Goal: Information Seeking & Learning: Understand process/instructions

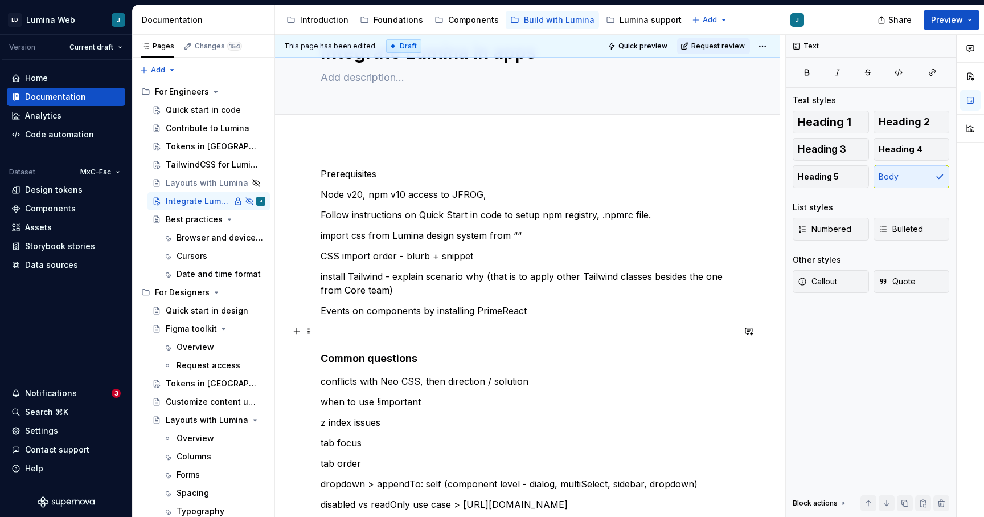
scroll to position [59, 0]
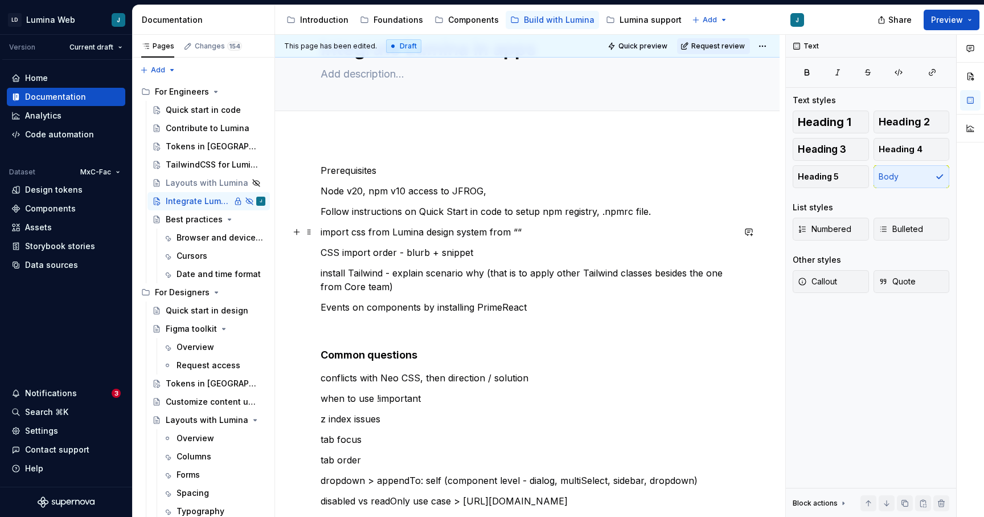
click at [517, 231] on p "import css from Lumina design system from ““" at bounding box center [527, 232] width 413 height 14
type textarea "*"
click at [567, 326] on p at bounding box center [527, 328] width 413 height 14
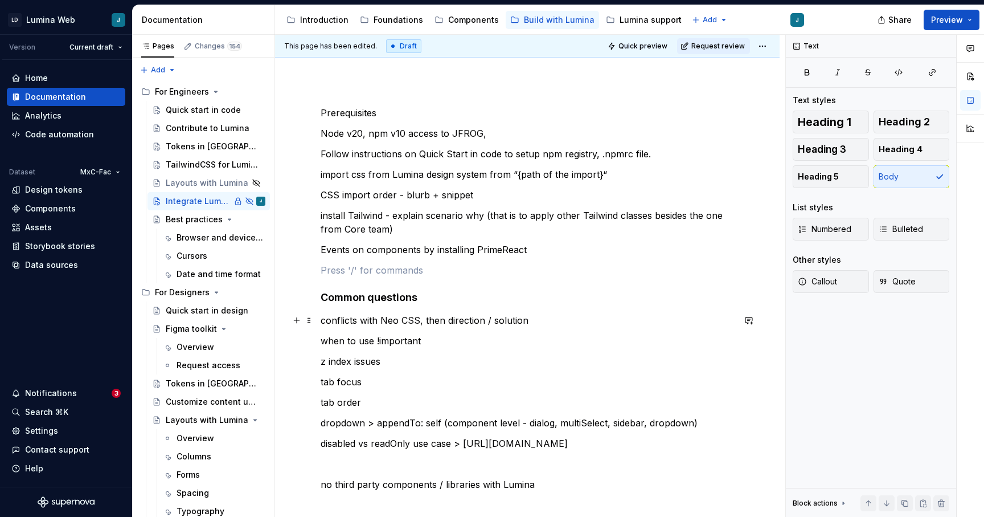
scroll to position [129, 0]
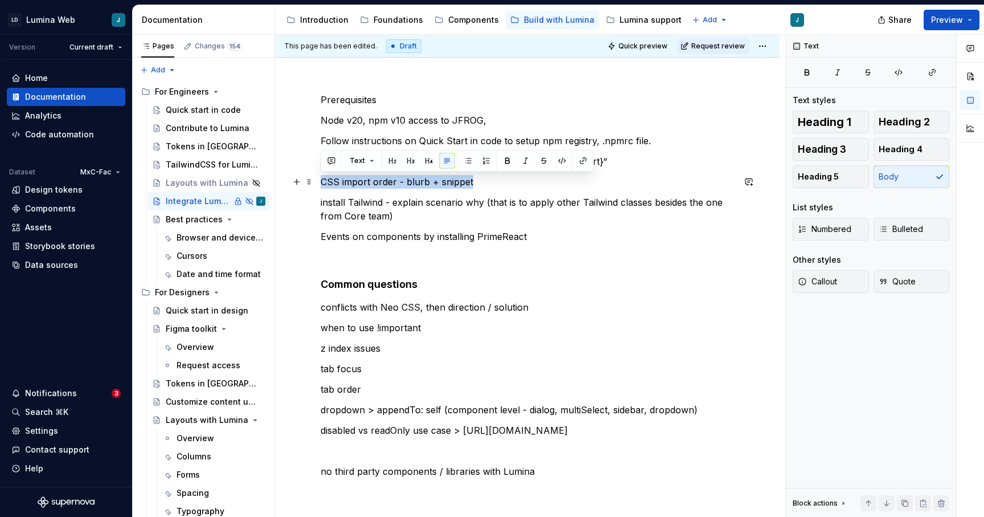
drag, startPoint x: 474, startPoint y: 180, endPoint x: 317, endPoint y: 180, distance: 156.6
click at [317, 180] on div "Prerequisites Node v20, npm v10 access to JFROG, Follow instructions on Quick S…" at bounding box center [527, 376] width 505 height 622
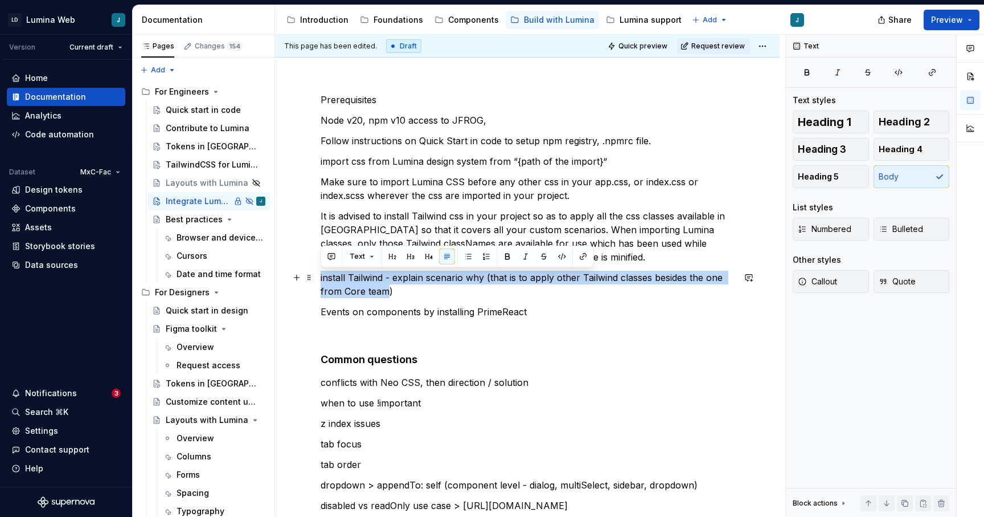
drag, startPoint x: 389, startPoint y: 291, endPoint x: 317, endPoint y: 275, distance: 74.2
click at [317, 275] on div "Prerequisites Node v20, npm v10 access to JFROG, Follow instructions on Quick S…" at bounding box center [527, 413] width 505 height 697
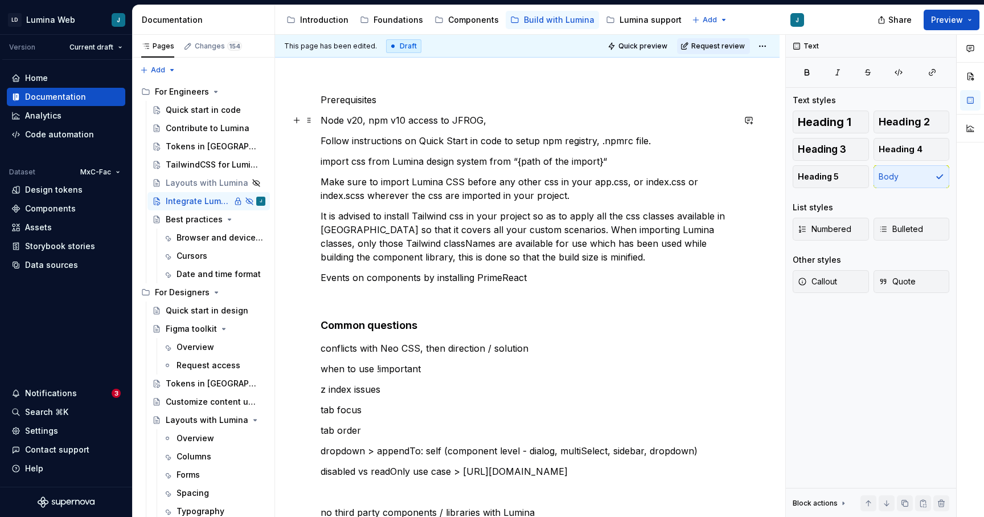
click at [494, 124] on p "Node v20, npm v10 access to JFROG," at bounding box center [527, 120] width 413 height 14
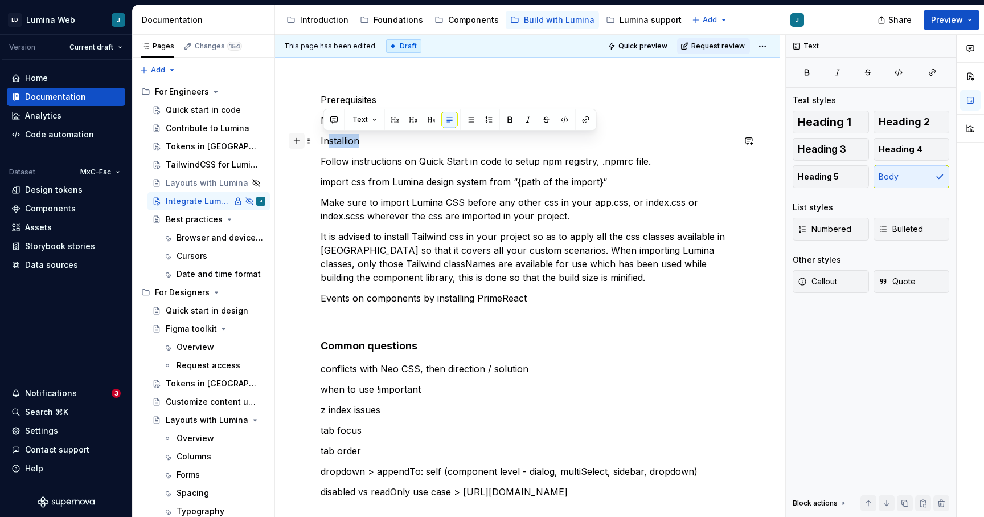
drag, startPoint x: 365, startPoint y: 140, endPoint x: 301, endPoint y: 140, distance: 64.4
click at [321, 140] on div "Prerequisites Node v20, npm v10 access to JFROG, Installion Follow instructions…" at bounding box center [527, 343] width 413 height 501
click at [312, 145] on span at bounding box center [309, 141] width 9 height 16
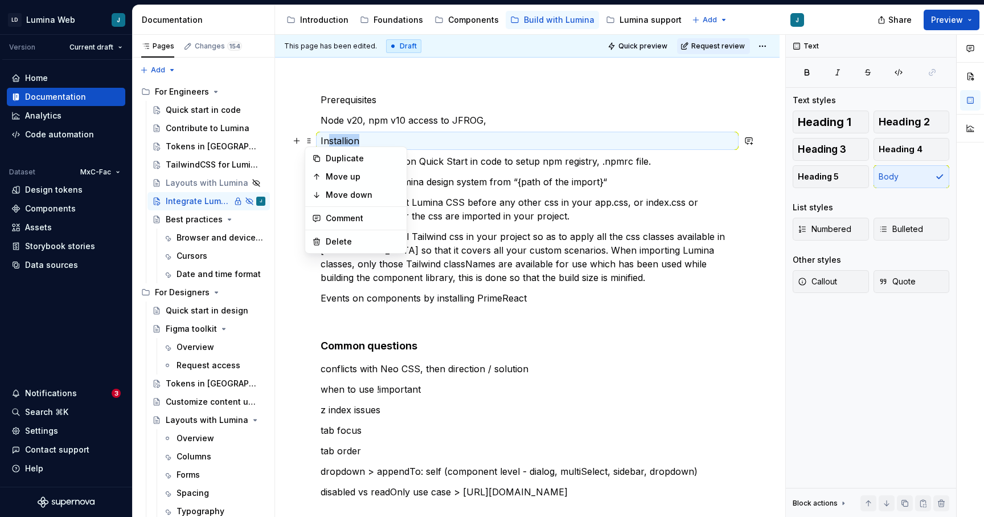
click at [409, 140] on p "Installion" at bounding box center [527, 141] width 413 height 14
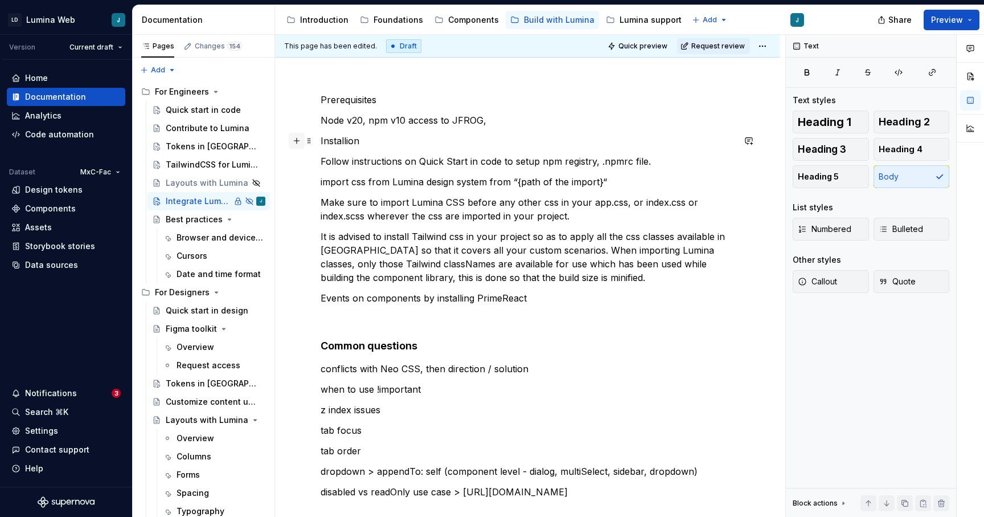
click at [296, 144] on button "button" at bounding box center [297, 141] width 16 height 16
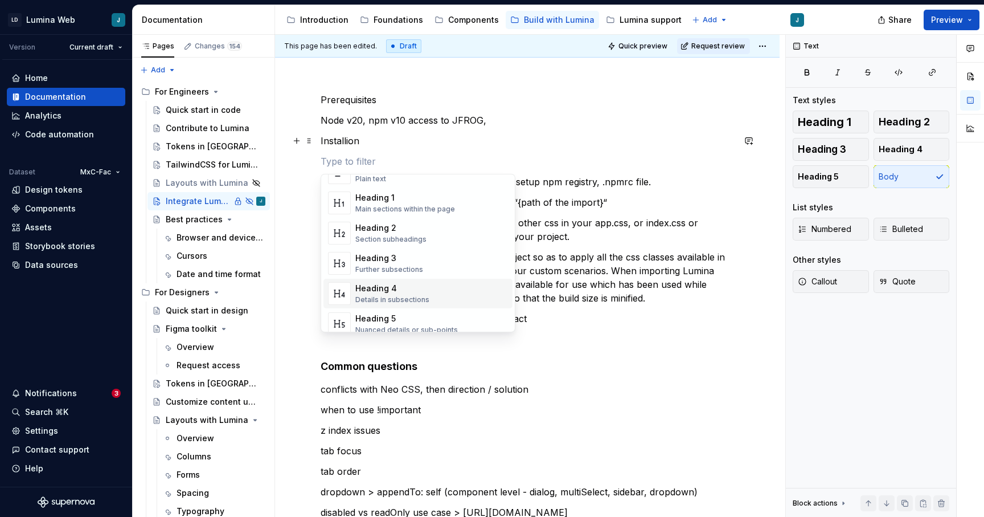
scroll to position [36, 0]
click at [407, 265] on div "Further subsections" at bounding box center [389, 268] width 68 height 9
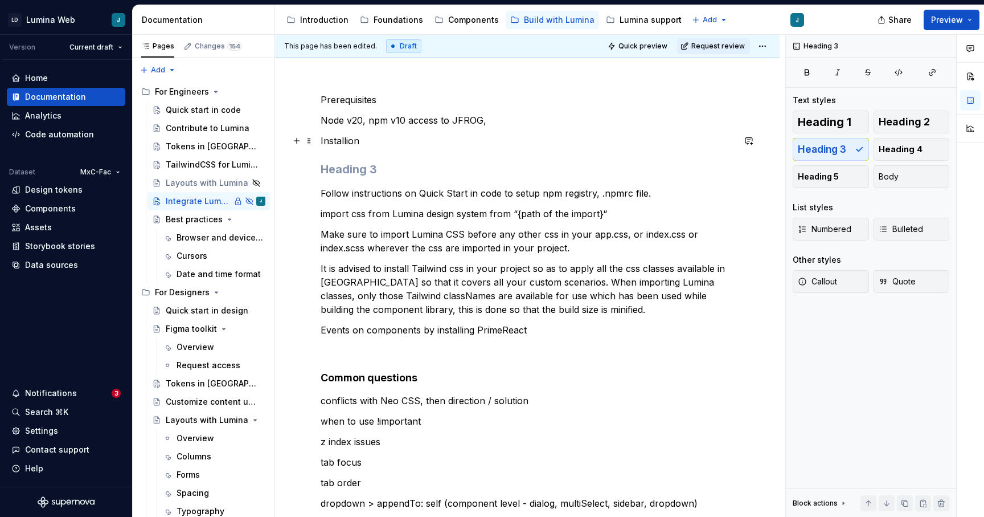
click at [342, 142] on p "Installion" at bounding box center [527, 141] width 413 height 14
click at [346, 168] on h3 at bounding box center [527, 169] width 413 height 16
click at [326, 151] on div "Prerequisites Node v20, npm v10 access to JFROG, Installion Follow instructions…" at bounding box center [527, 352] width 413 height 519
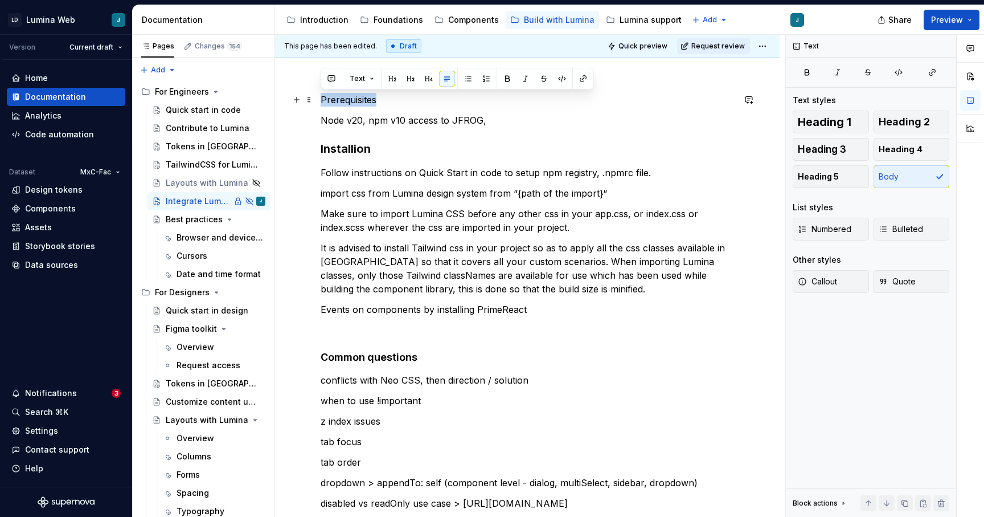
drag, startPoint x: 379, startPoint y: 99, endPoint x: 319, endPoint y: 96, distance: 60.4
click at [319, 96] on div "Prerequisites Node v20, npm v10 access to JFROG, Installion Follow instructions…" at bounding box center [527, 412] width 505 height 695
click at [406, 80] on button "button" at bounding box center [411, 79] width 16 height 16
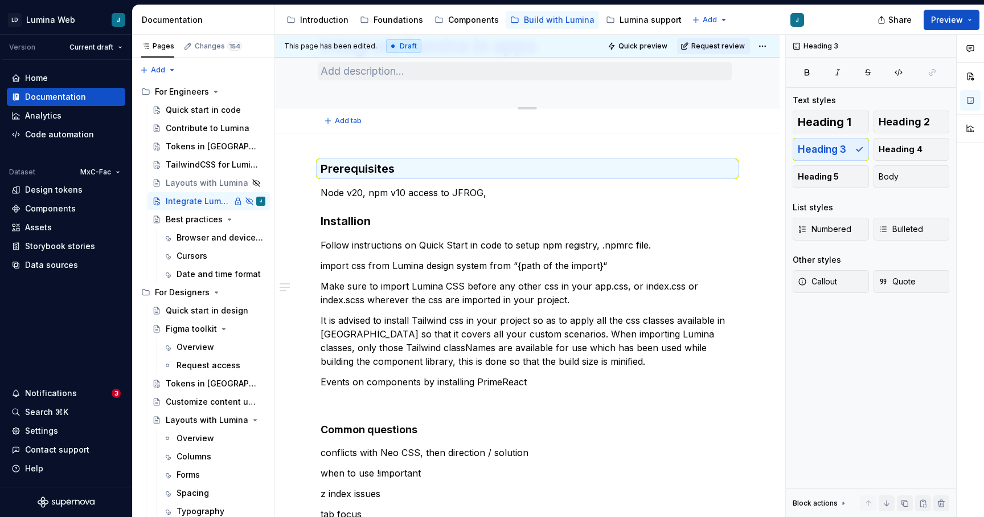
scroll to position [69, 0]
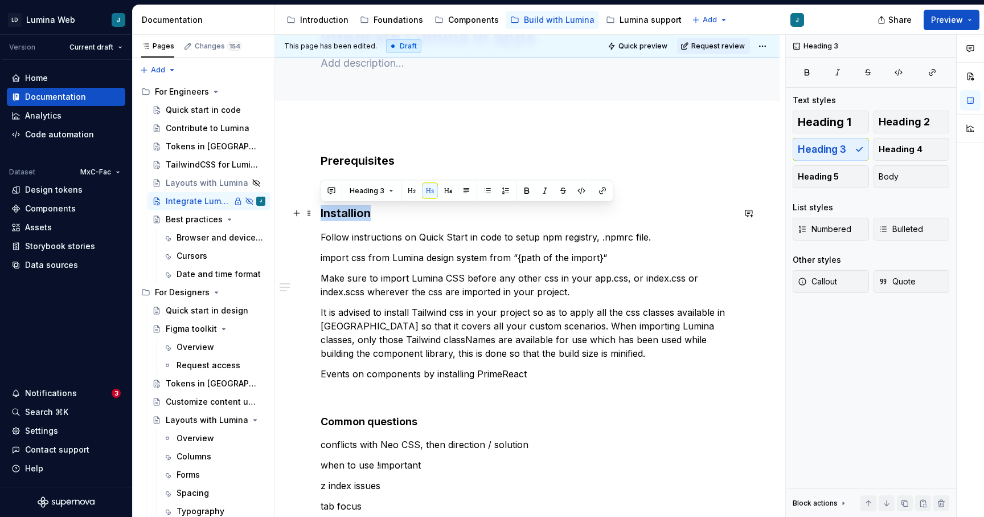
drag, startPoint x: 375, startPoint y: 216, endPoint x: 321, endPoint y: 216, distance: 54.1
click at [321, 216] on h3 "Installion" at bounding box center [527, 213] width 413 height 16
click at [432, 193] on button "button" at bounding box center [430, 191] width 16 height 16
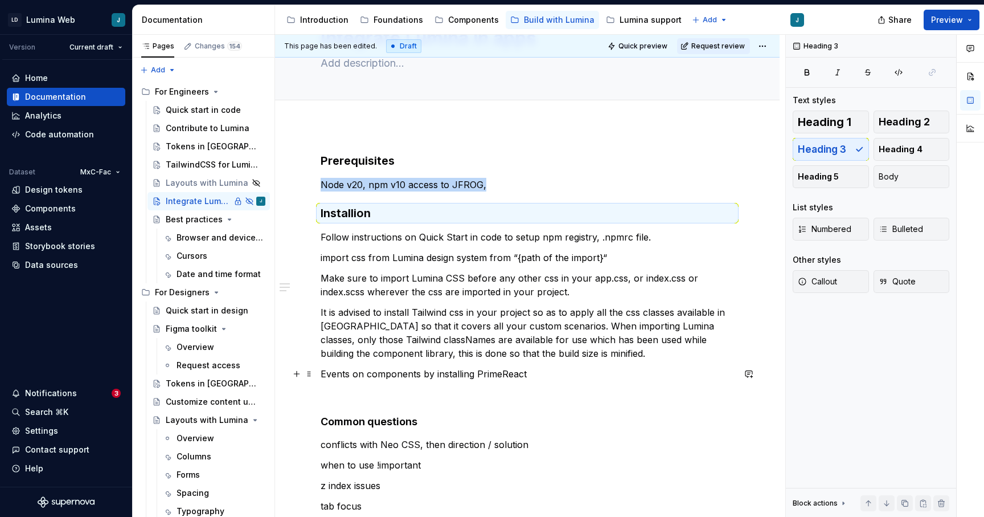
click at [583, 375] on p "Events on components by installing PrimeReact" at bounding box center [527, 374] width 413 height 14
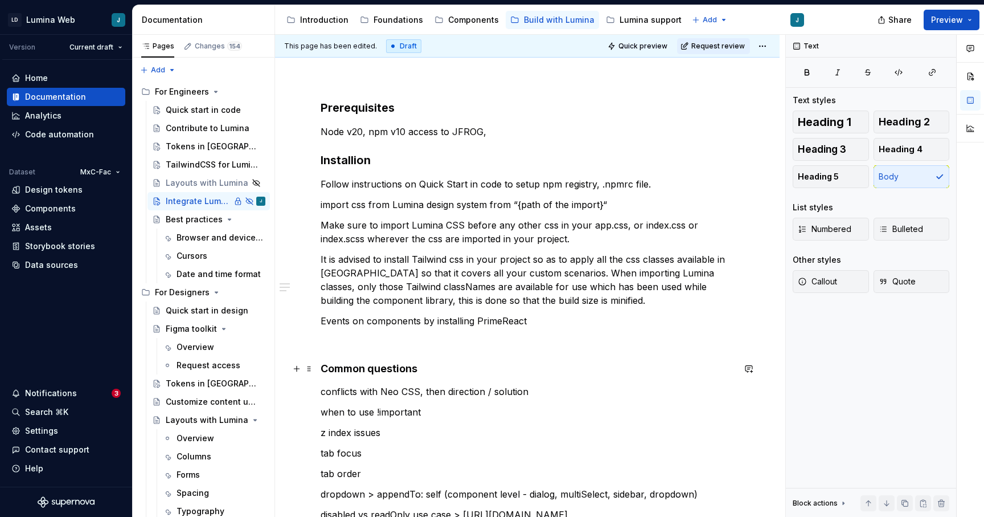
scroll to position [124, 0]
click at [359, 160] on h3 "Installion" at bounding box center [527, 159] width 413 height 16
click at [351, 158] on h3 "Instalation" at bounding box center [527, 159] width 413 height 16
click at [526, 328] on div "Prerequisites Node v20, npm v10 access to JFROG, Installation Follow instructio…" at bounding box center [527, 350] width 413 height 503
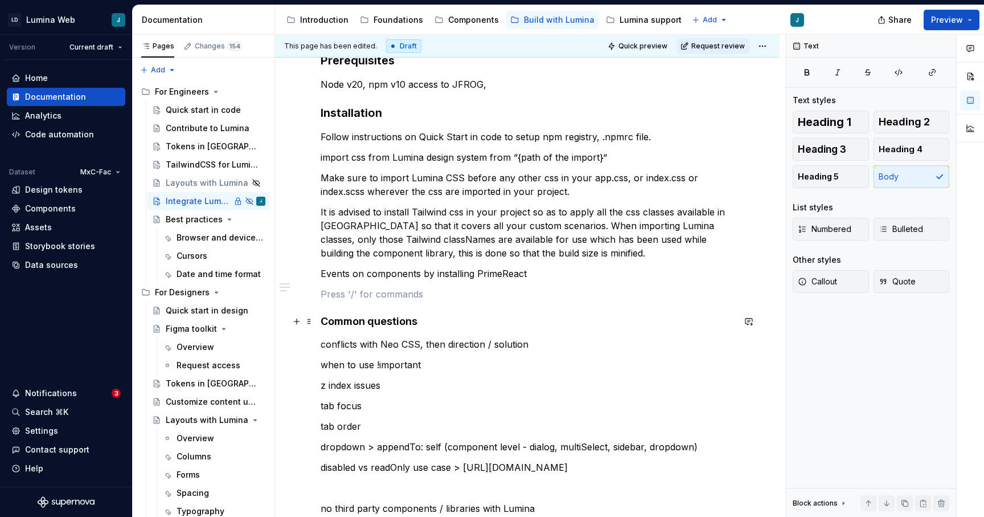
scroll to position [191, 0]
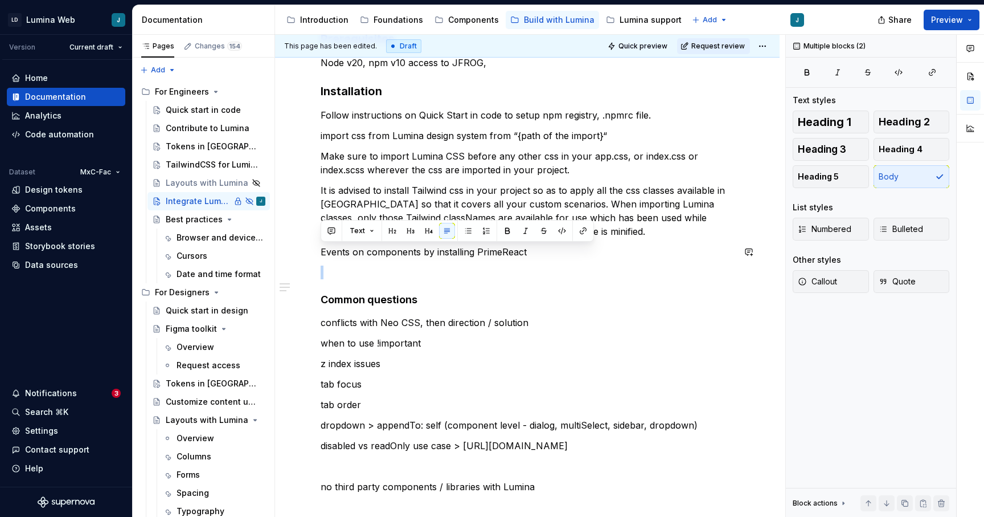
drag, startPoint x: 527, startPoint y: 252, endPoint x: 312, endPoint y: 261, distance: 216.1
click at [312, 261] on div "Prerequisites Node v20, npm v10 access to JFROG, Installation Follow instructio…" at bounding box center [527, 352] width 505 height 699
click at [433, 252] on p "Events on components by installing PrimeReact" at bounding box center [527, 252] width 413 height 14
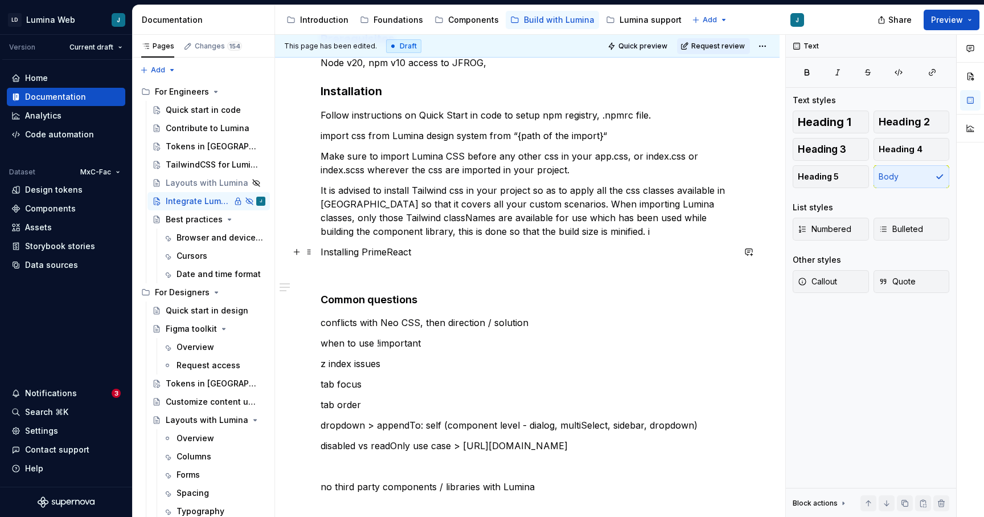
click at [416, 253] on p "Installing PrimeReact" at bounding box center [527, 252] width 413 height 14
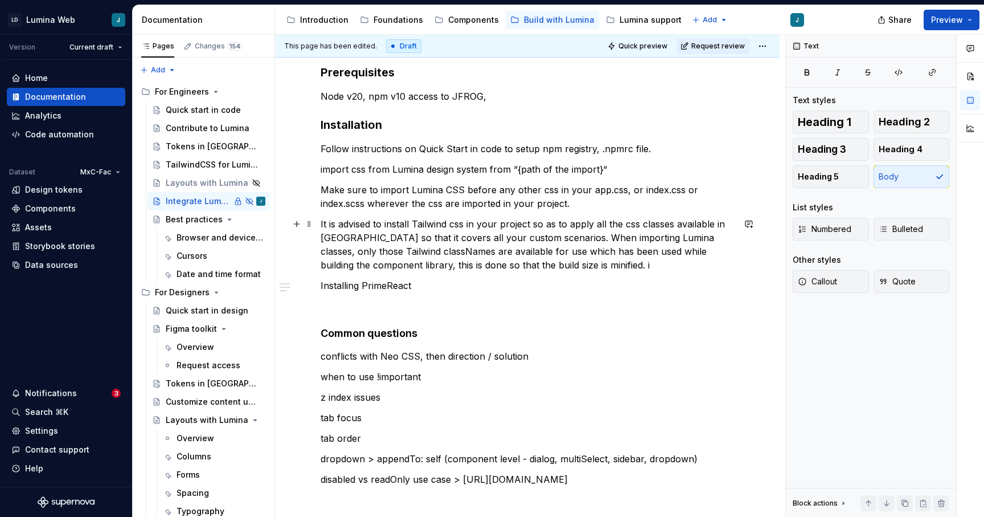
scroll to position [164, 0]
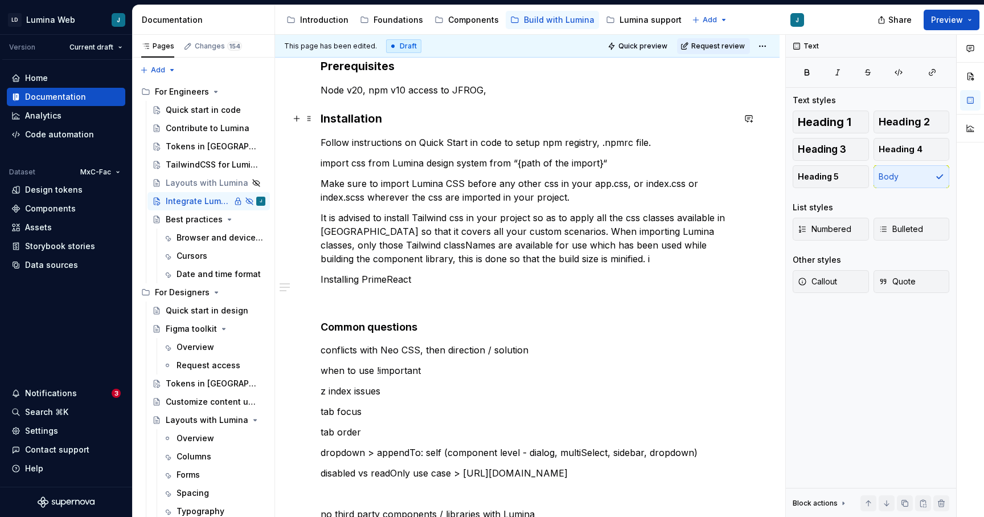
click at [394, 124] on h3 "Installation" at bounding box center [527, 118] width 413 height 16
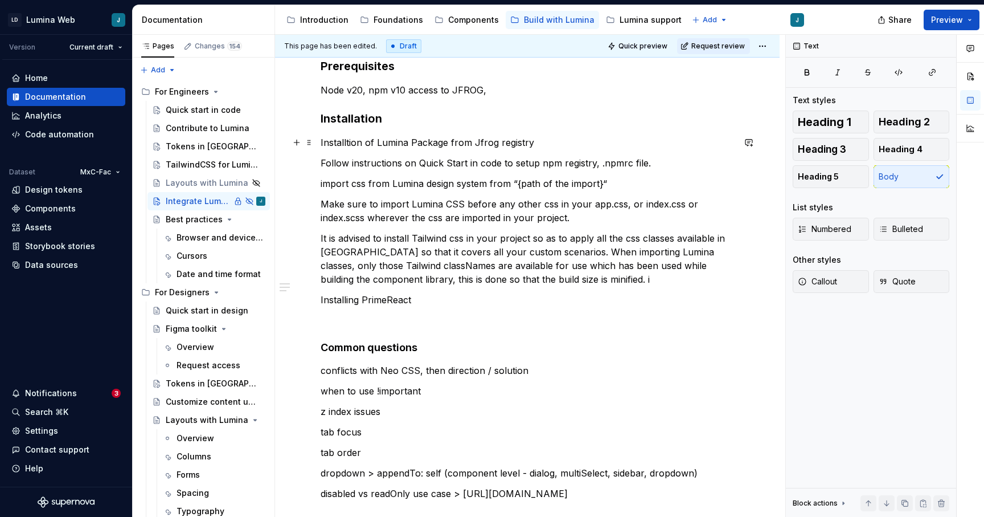
click at [346, 142] on p "Installtion of Lumina Package from Jfrog registry" at bounding box center [527, 143] width 413 height 14
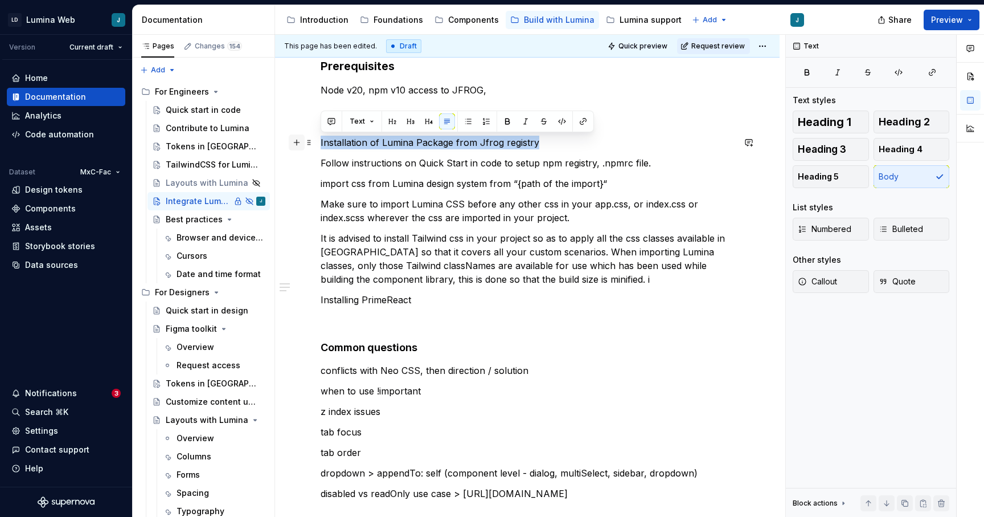
drag, startPoint x: 542, startPoint y: 144, endPoint x: 292, endPoint y: 147, distance: 250.6
click at [321, 147] on div "Prerequisites Node v20, npm v10 access to JFROG, Installation Installation of L…" at bounding box center [527, 327] width 413 height 538
click at [431, 122] on button "button" at bounding box center [429, 121] width 16 height 16
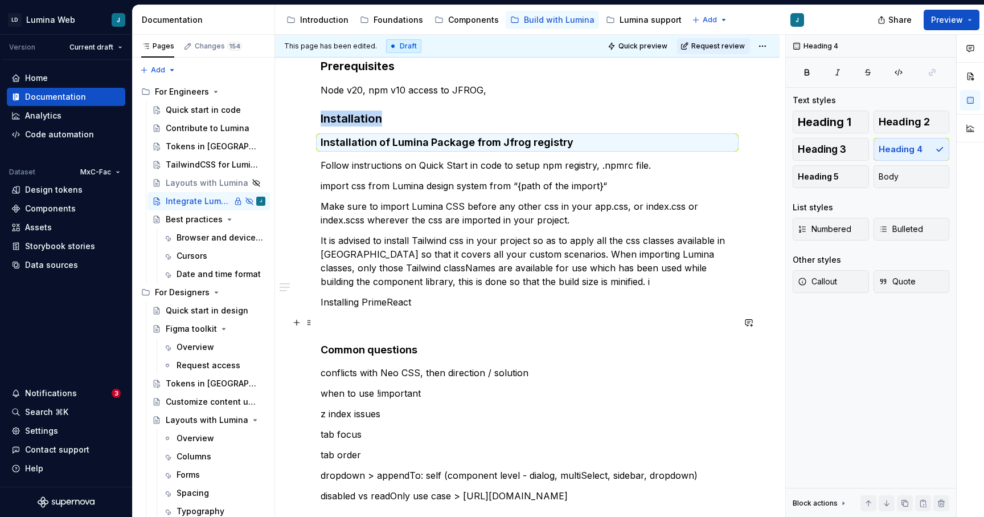
click at [566, 316] on p at bounding box center [527, 323] width 413 height 14
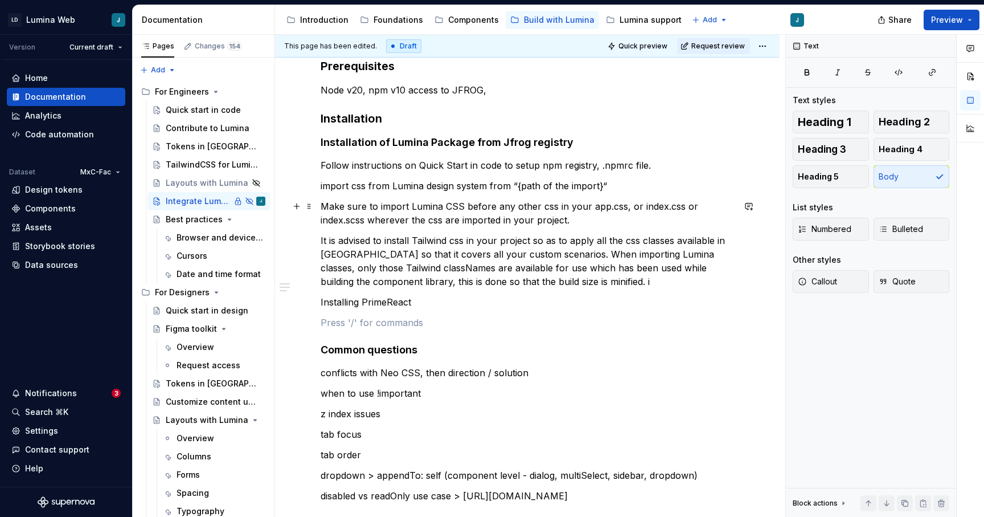
click at [576, 222] on p "Make sure to import Lumina CSS before any other css in your app.css, or index.c…" at bounding box center [527, 212] width 413 height 27
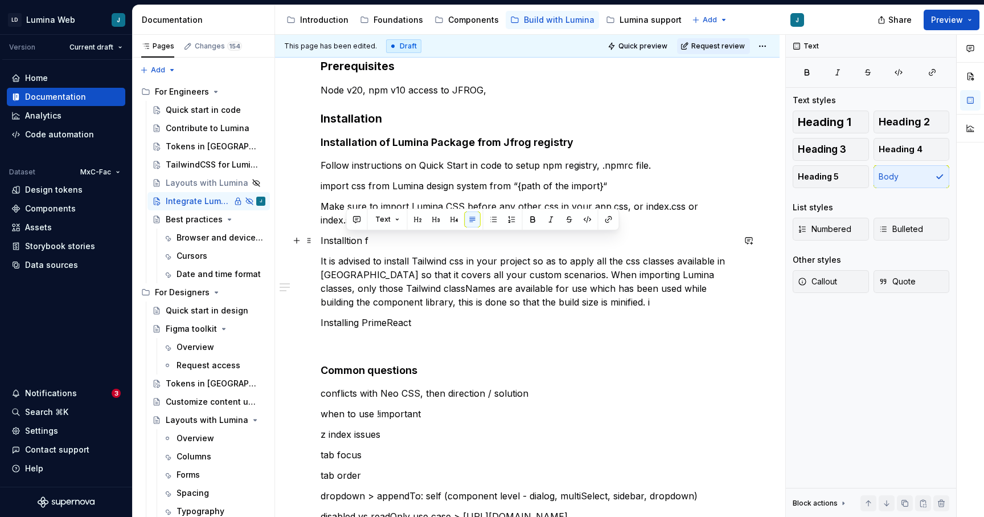
drag, startPoint x: 366, startPoint y: 238, endPoint x: 346, endPoint y: 237, distance: 19.9
click at [346, 237] on p "Installtion f" at bounding box center [527, 241] width 413 height 14
drag, startPoint x: 418, startPoint y: 240, endPoint x: 294, endPoint y: 236, distance: 124.2
click at [321, 236] on div "Prerequisites Node v20, npm v10 access to JFROG, Installation Installation of L…" at bounding box center [527, 338] width 413 height 560
click at [429, 223] on button "button" at bounding box center [429, 219] width 16 height 16
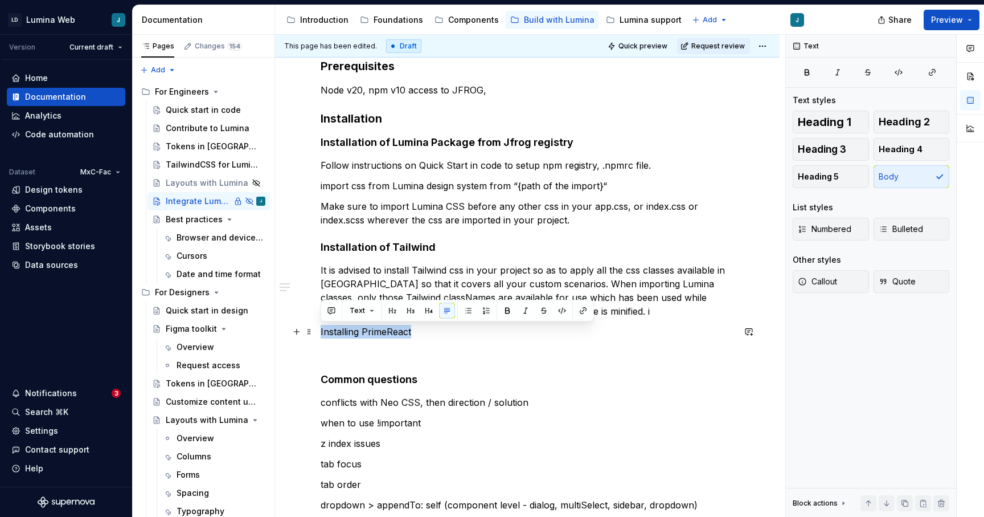
drag, startPoint x: 414, startPoint y: 333, endPoint x: 316, endPoint y: 331, distance: 98.6
click at [316, 331] on div "Prerequisites Node v20, npm v10 access to JFROG, Installation Installation of L…" at bounding box center [527, 407] width 505 height 752
click at [424, 309] on button "button" at bounding box center [429, 310] width 16 height 16
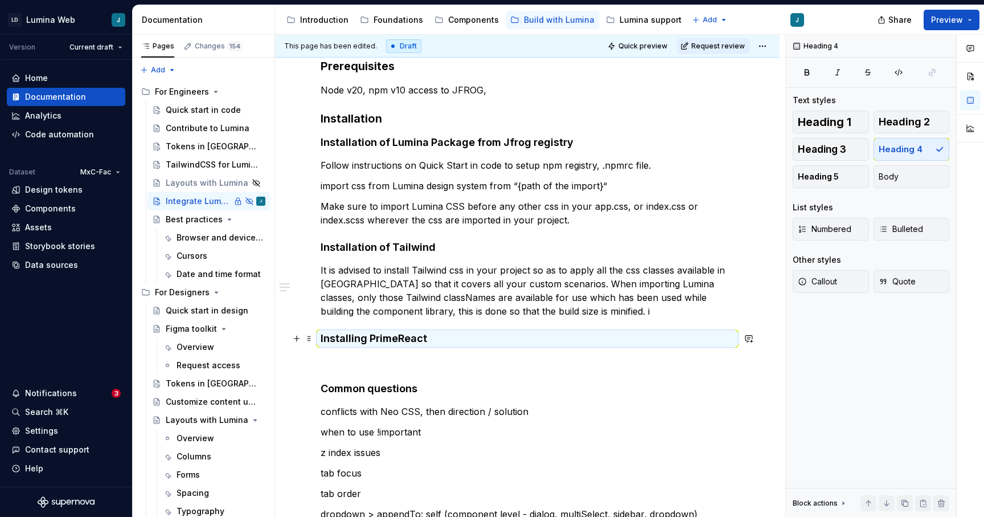
click at [365, 338] on h4 "Installing PrimeReact" at bounding box center [527, 338] width 413 height 14
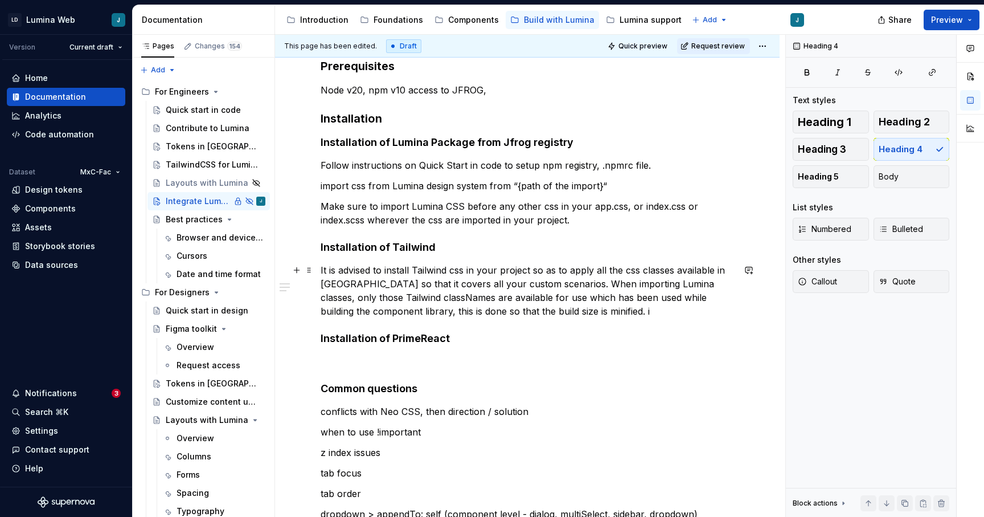
click at [562, 310] on p "It is advised to install Tailwind css in your project so as to apply all the cs…" at bounding box center [527, 290] width 413 height 55
click at [456, 352] on div "Prerequisites Node v20, npm v10 access to JFROG, Installation Installation of L…" at bounding box center [527, 340] width 413 height 565
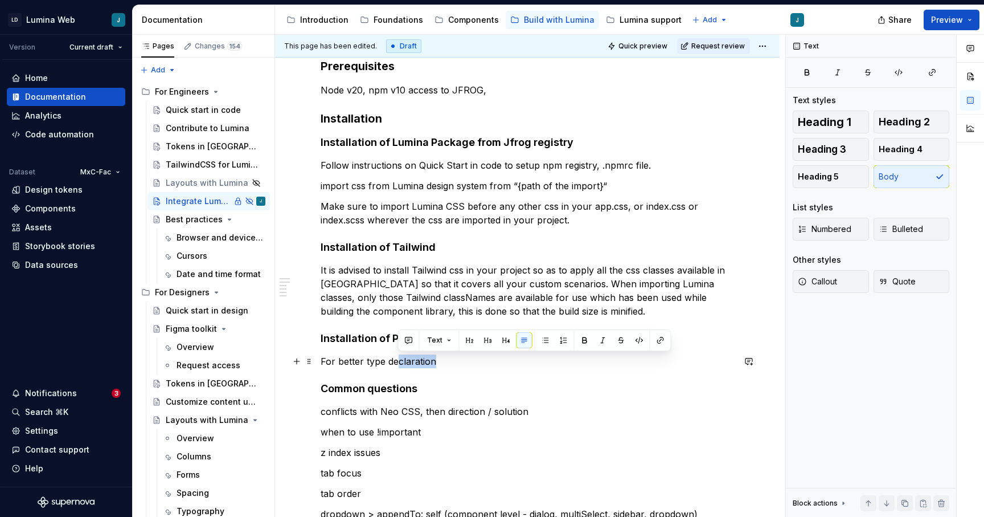
drag, startPoint x: 436, startPoint y: 365, endPoint x: 399, endPoint y: 365, distance: 37.6
click at [399, 365] on p "For better type declaration" at bounding box center [527, 361] width 413 height 14
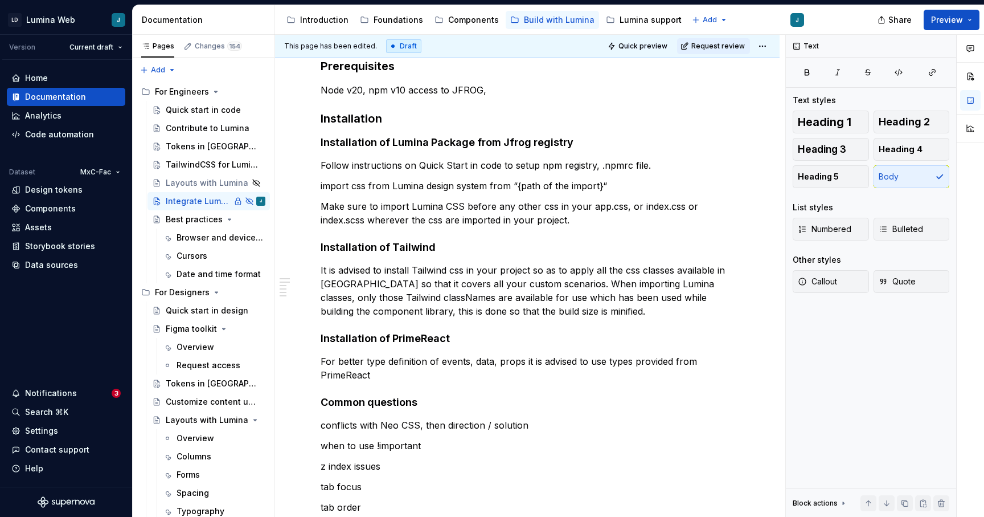
type textarea "*"
drag, startPoint x: 321, startPoint y: 373, endPoint x: 378, endPoint y: 372, distance: 57.5
click at [379, 372] on p "For better type definition of events, data, props it is advised to use types pr…" at bounding box center [527, 367] width 413 height 27
click at [370, 353] on button "Text" at bounding box center [362, 354] width 35 height 16
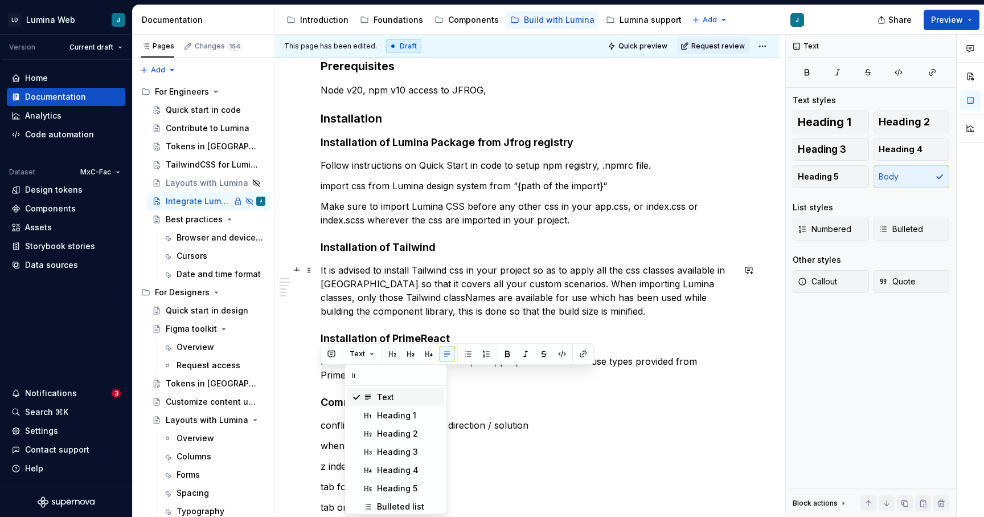
type input "l"
click at [584, 354] on button "button" at bounding box center [583, 354] width 16 height 16
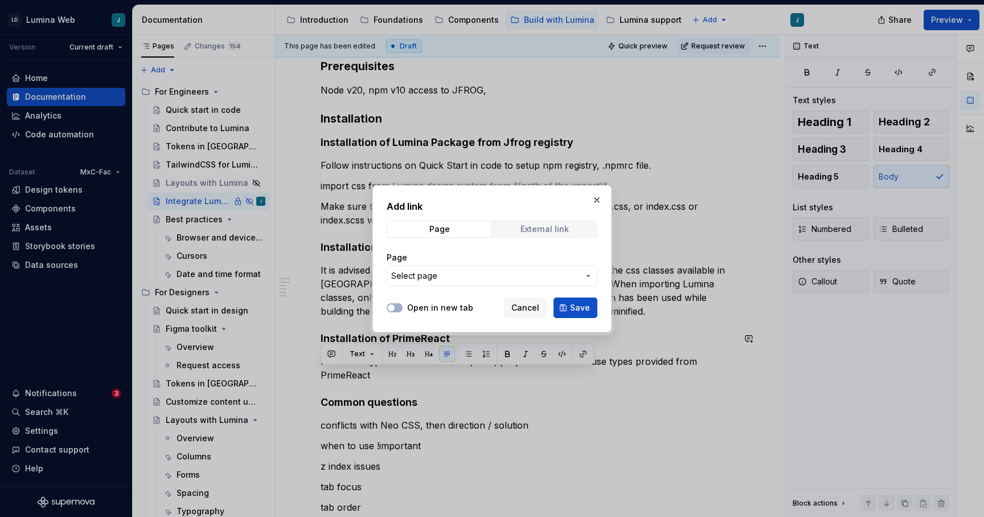
click at [534, 231] on div "External link" at bounding box center [545, 228] width 48 height 9
click at [443, 275] on input "URL" at bounding box center [492, 275] width 211 height 21
paste input "[URL][DOMAIN_NAME]"
type input "[URL][DOMAIN_NAME]"
click at [578, 309] on span "Save" at bounding box center [580, 307] width 20 height 11
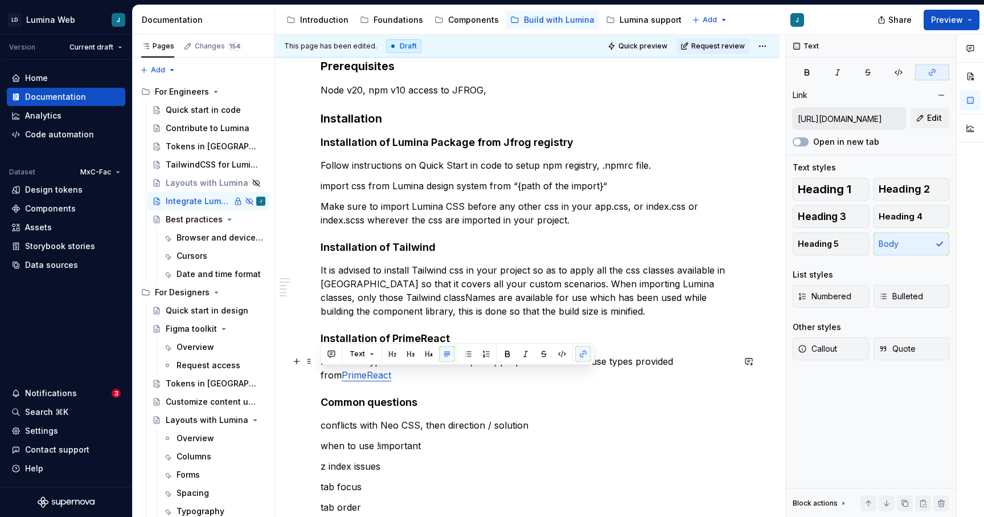
click at [401, 376] on p "For better type definition of events, data, props it is advised to use types pr…" at bounding box center [527, 367] width 413 height 27
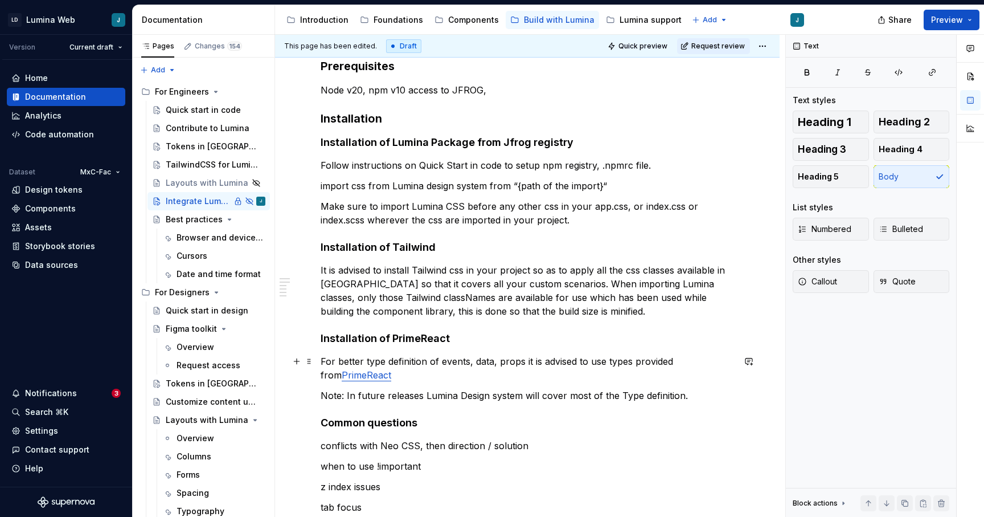
click at [486, 377] on p "For better type definition of events, data, props it is advised to use types pr…" at bounding box center [527, 367] width 413 height 27
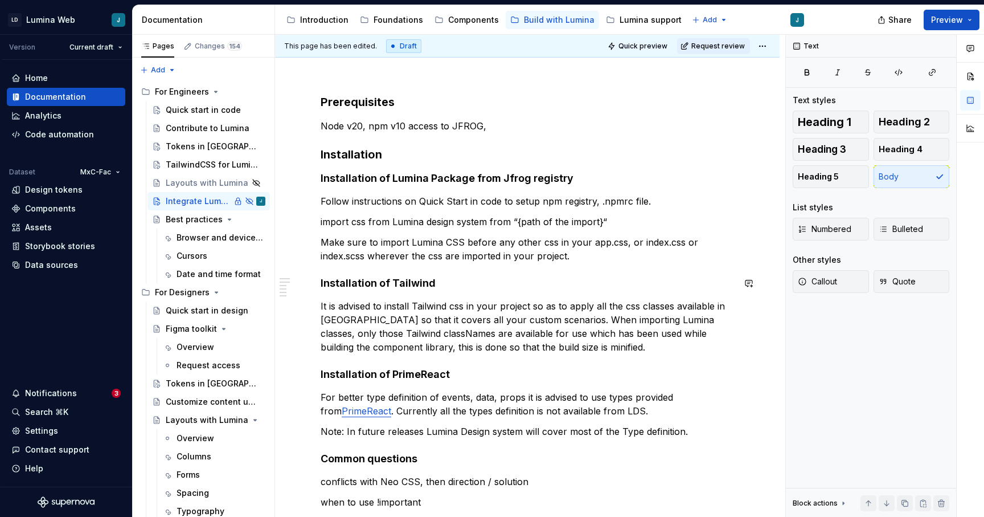
scroll to position [114, 0]
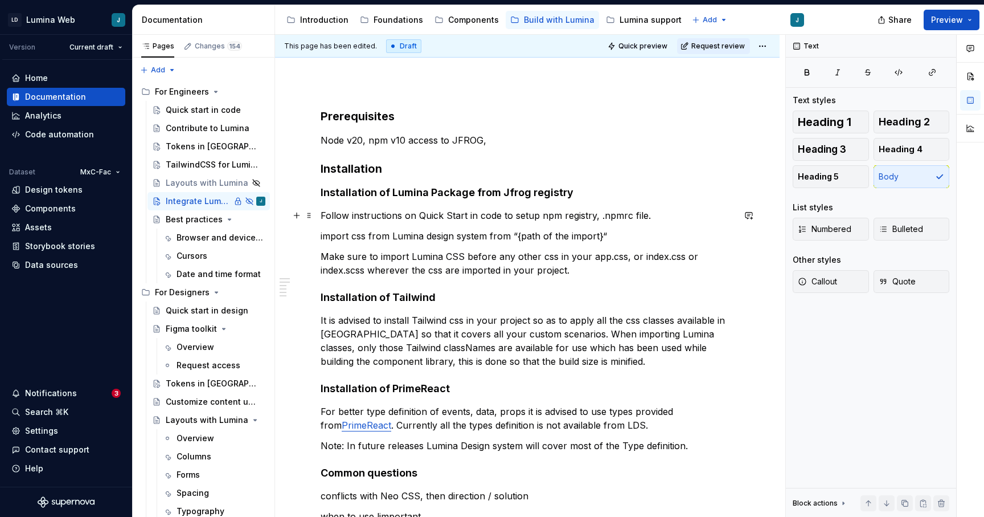
type textarea "*"
drag, startPoint x: 466, startPoint y: 216, endPoint x: 419, endPoint y: 216, distance: 47.8
click at [419, 216] on p "Follow instructions on Quick Start in code to setup npm registry, .npmrc file." at bounding box center [527, 215] width 413 height 14
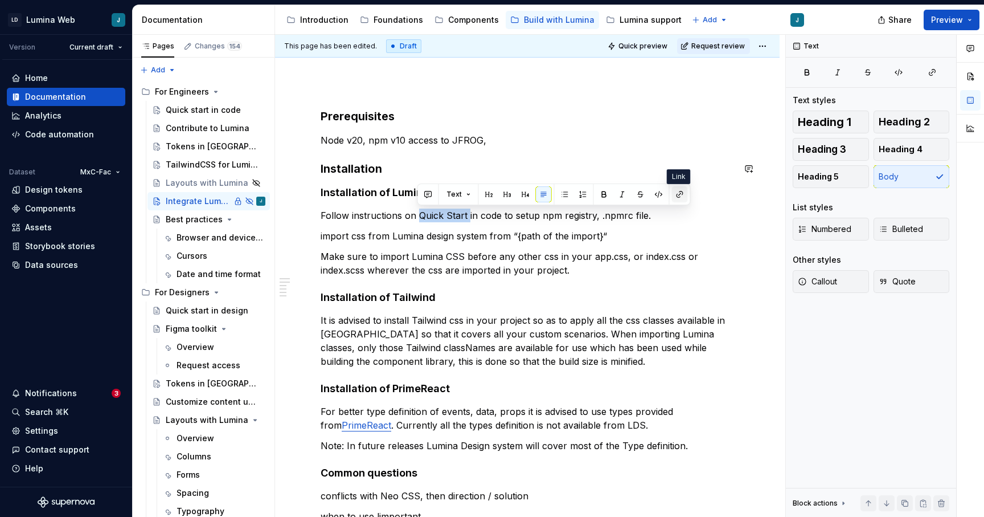
click at [681, 192] on button "button" at bounding box center [680, 194] width 16 height 16
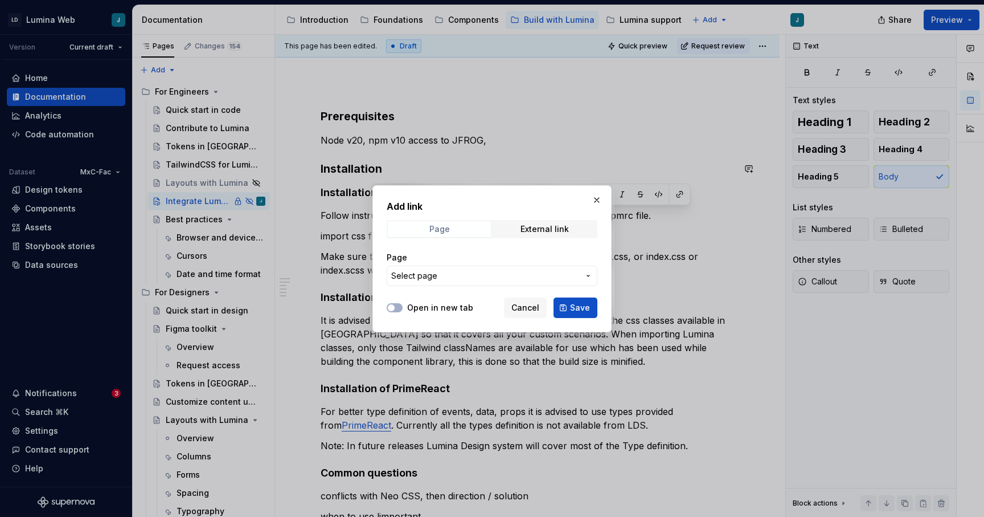
click at [460, 234] on span "Page" at bounding box center [439, 229] width 103 height 16
click at [435, 273] on span "Select page" at bounding box center [414, 275] width 46 height 11
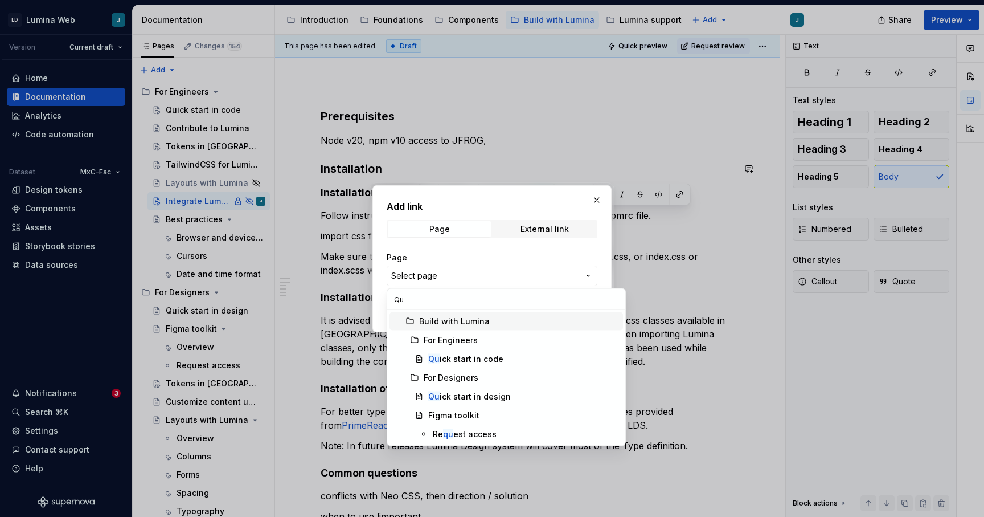
type input "Qui"
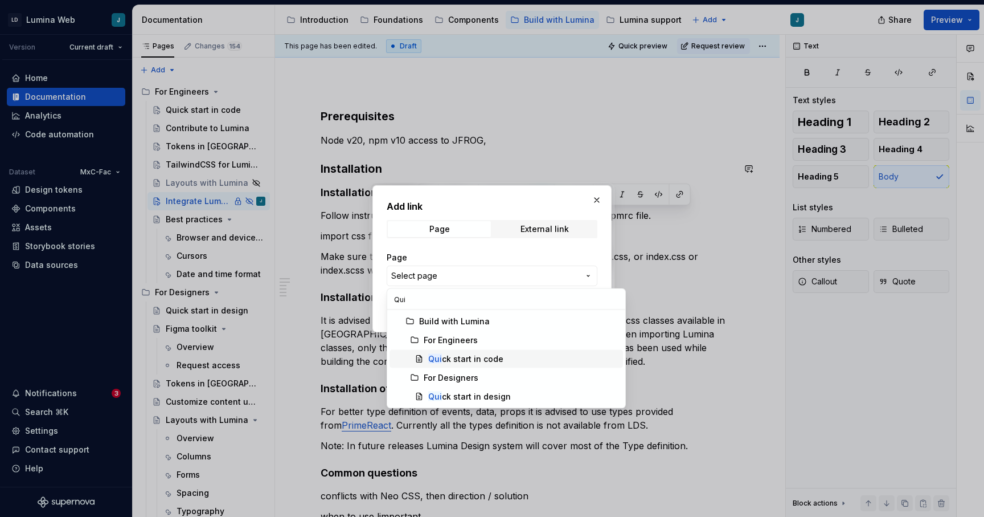
click at [473, 361] on div "Qui ck start in code" at bounding box center [465, 358] width 75 height 11
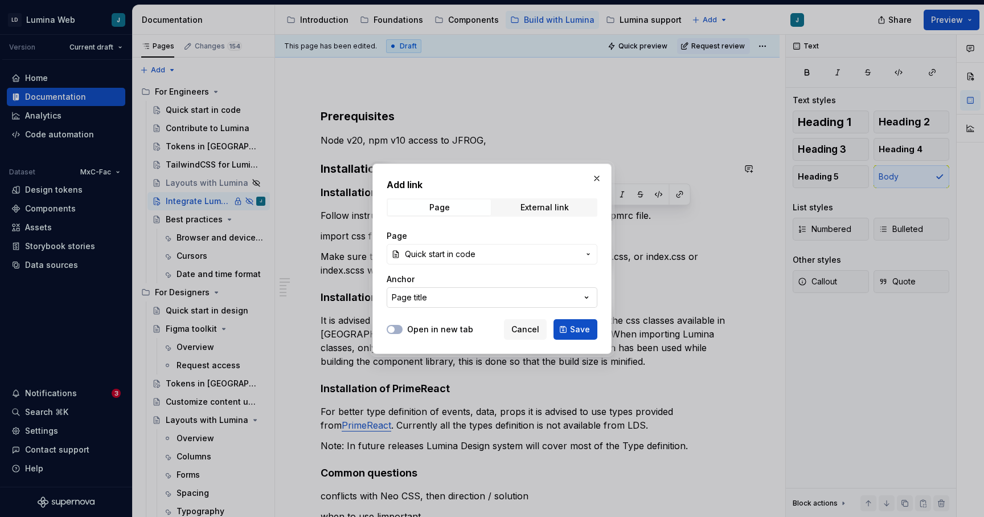
click at [470, 302] on button "Page title" at bounding box center [492, 297] width 211 height 21
click at [470, 302] on div "Add link Page External link Page Quick start in code Anchor Page title Open in …" at bounding box center [492, 258] width 984 height 517
click at [470, 302] on button "Page title" at bounding box center [492, 297] width 211 height 21
click at [470, 302] on div "Add link Page External link Page Quick start in code Anchor Page title Open in …" at bounding box center [492, 258] width 984 height 517
click at [472, 300] on button "Page title" at bounding box center [492, 297] width 211 height 21
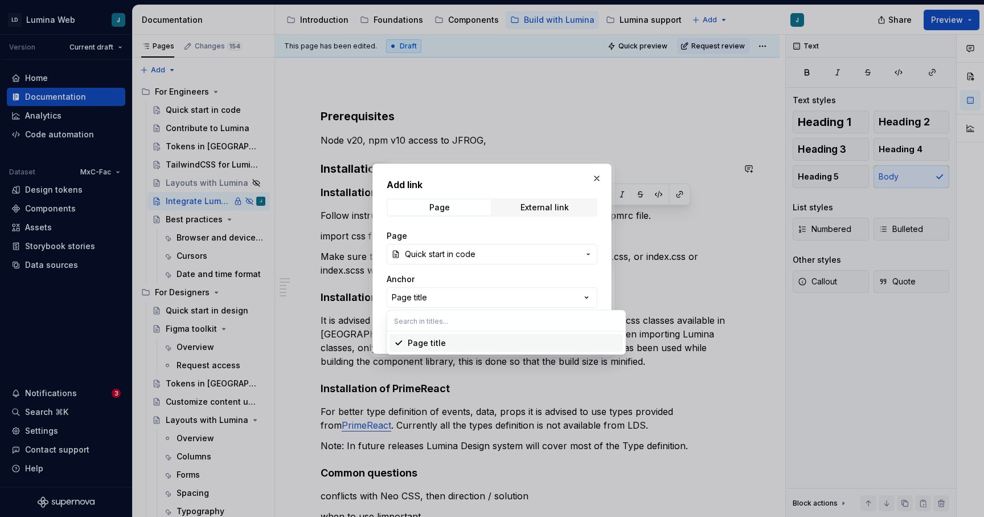
click at [475, 342] on div "Page title" at bounding box center [513, 342] width 211 height 11
click at [397, 330] on button "Open in new tab" at bounding box center [395, 329] width 16 height 9
click at [578, 337] on button "Save" at bounding box center [576, 329] width 44 height 21
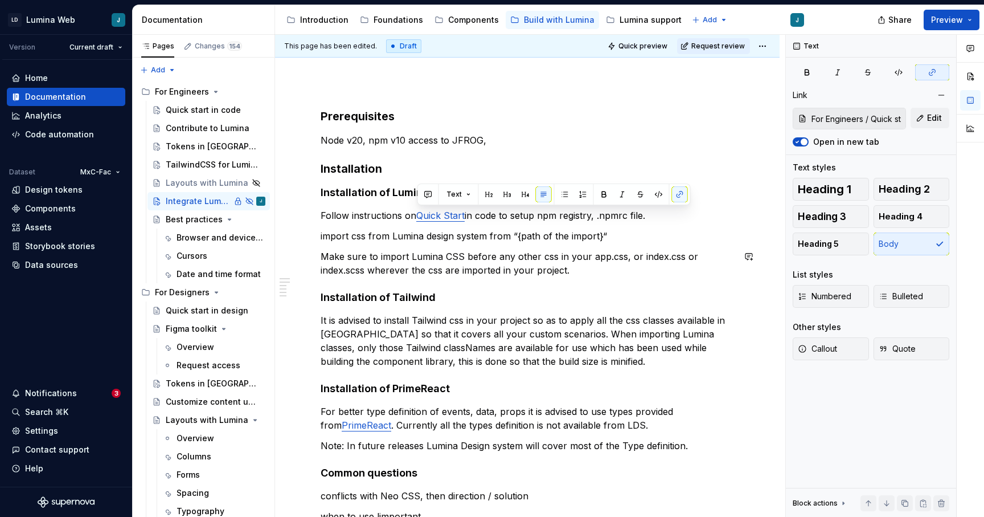
click at [568, 289] on div "Prerequisites Node v20, npm v10 access to JFROG, Installation Installation of L…" at bounding box center [527, 407] width 413 height 599
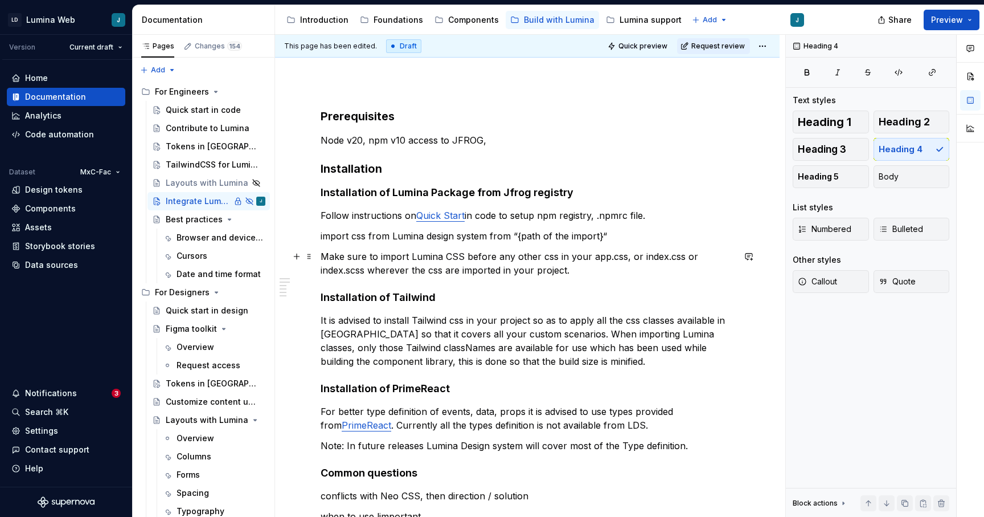
click at [370, 271] on p "Make sure to import Lumina CSS before any other css in your app.css, or index.c…" at bounding box center [527, 262] width 413 height 27
click at [571, 372] on div "Prerequisites Node v20, npm v10 access to JFROG, Installation Installation of L…" at bounding box center [527, 407] width 413 height 599
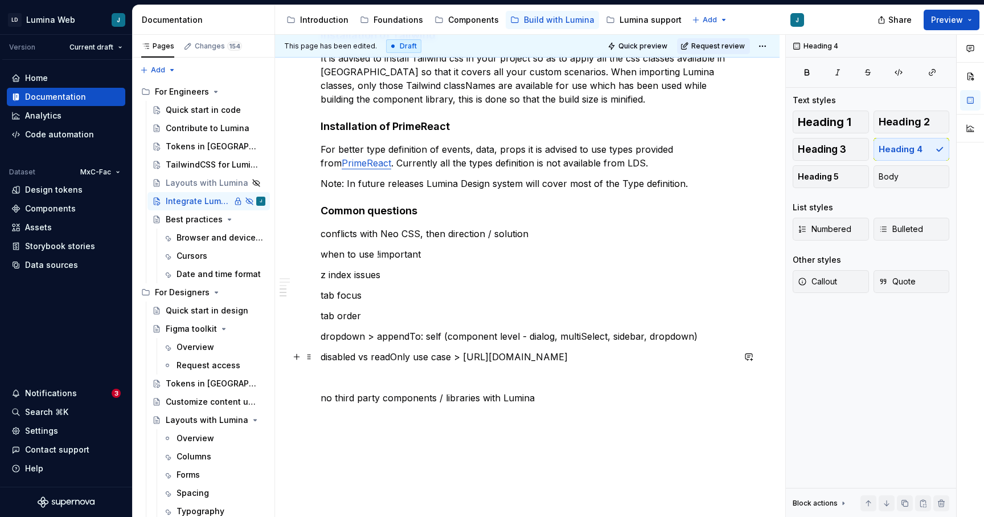
scroll to position [394, 0]
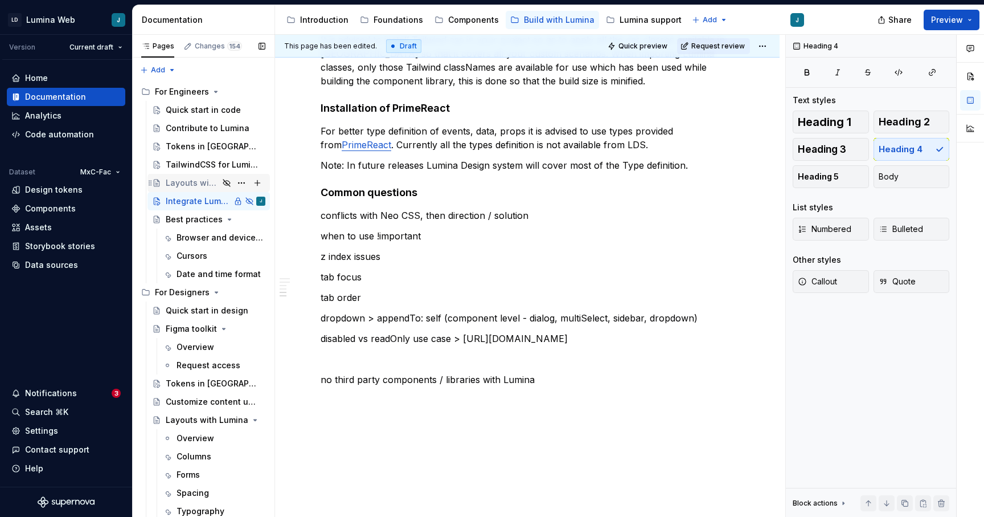
click at [182, 184] on div "Layouts with Lumina" at bounding box center [192, 182] width 53 height 11
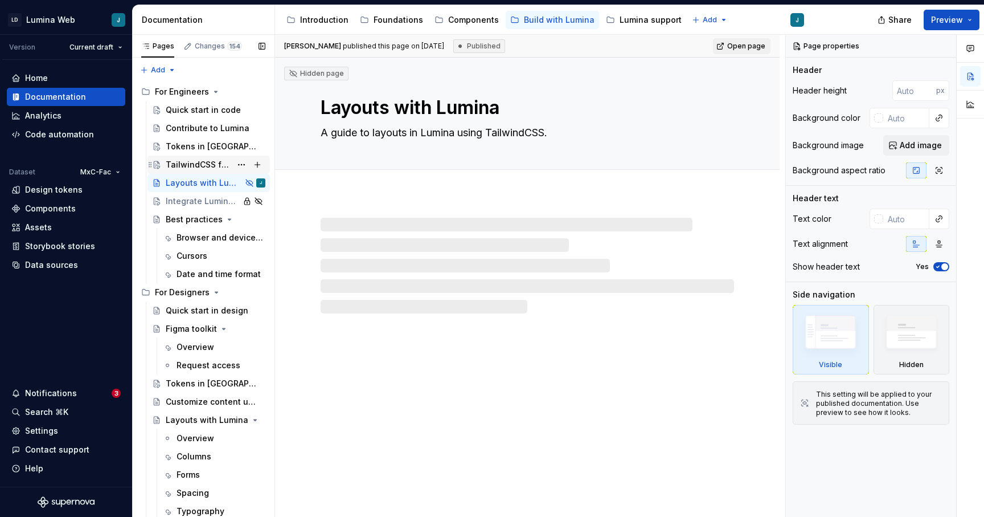
click at [182, 163] on div "TailwindCSS for Lumina" at bounding box center [198, 164] width 65 height 11
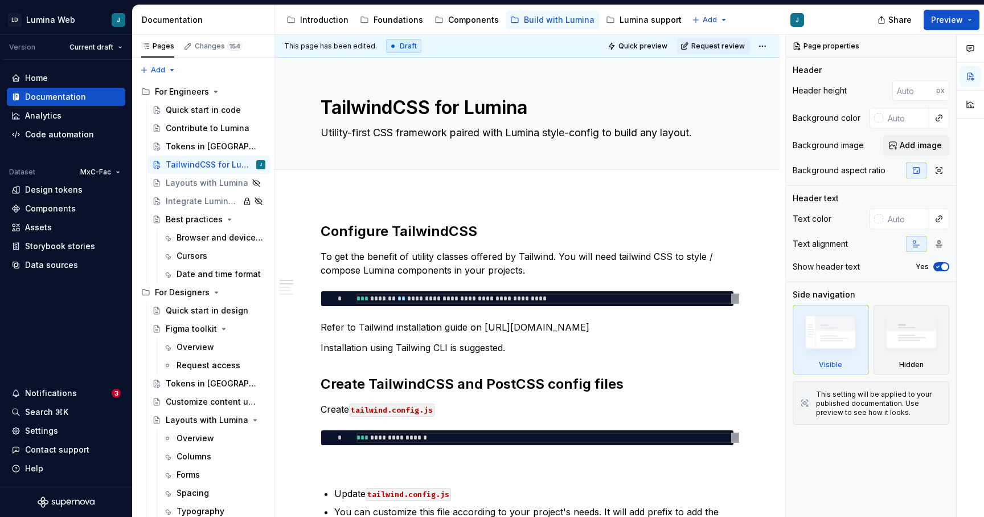
type textarea "*"
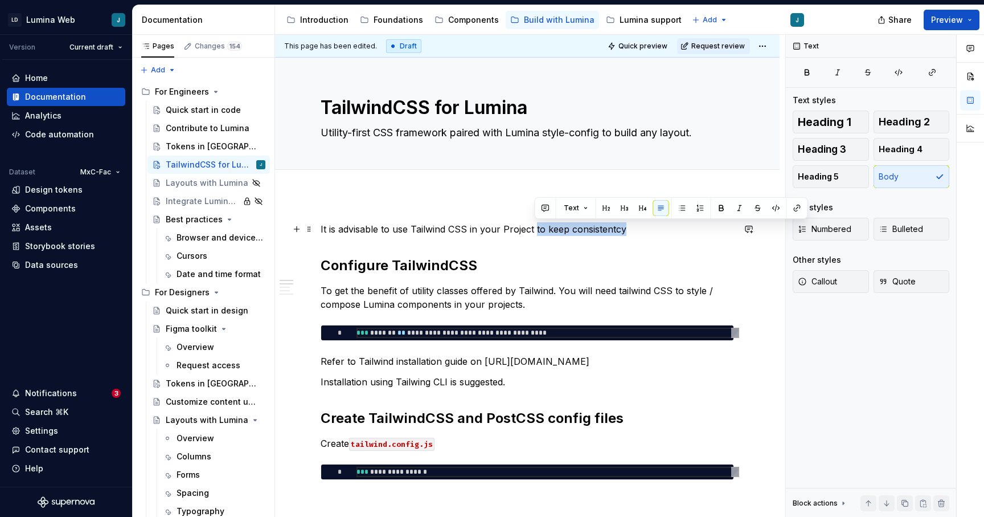
drag, startPoint x: 629, startPoint y: 227, endPoint x: 533, endPoint y: 226, distance: 96.3
click at [533, 226] on p "It is advisable to use Tailwind CSS in your Project to keep consistentcy" at bounding box center [527, 229] width 413 height 14
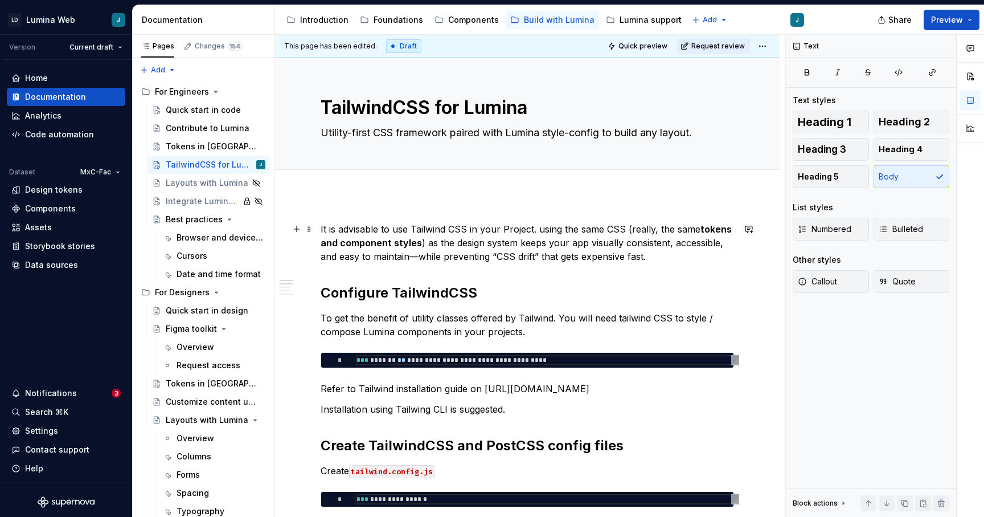
click at [542, 229] on p "It is advisable to use Tailwind CSS in your Project. using the same CSS (really…" at bounding box center [527, 242] width 413 height 41
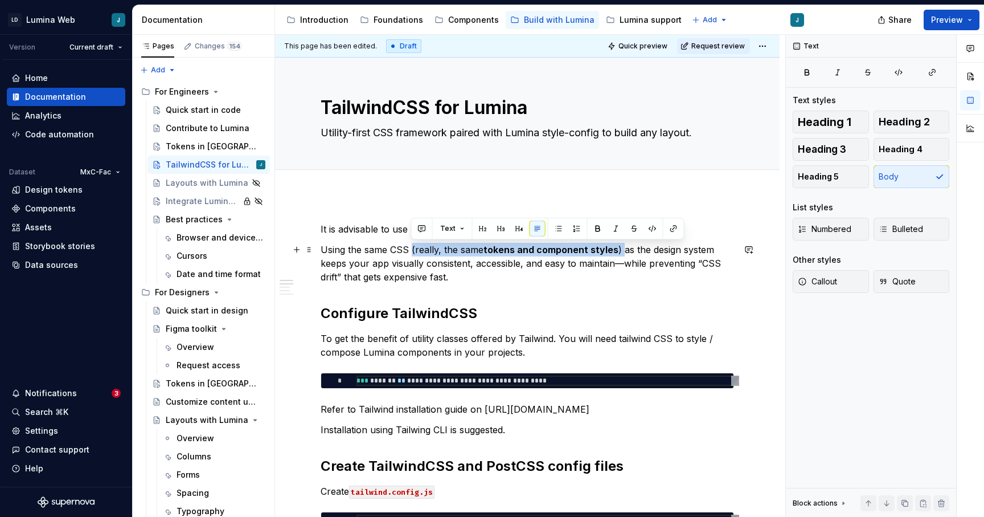
drag, startPoint x: 620, startPoint y: 249, endPoint x: 410, endPoint y: 248, distance: 209.6
click at [410, 248] on p "Using the same CSS (really, the same tokens and component styles ) as the desig…" at bounding box center [527, 263] width 413 height 41
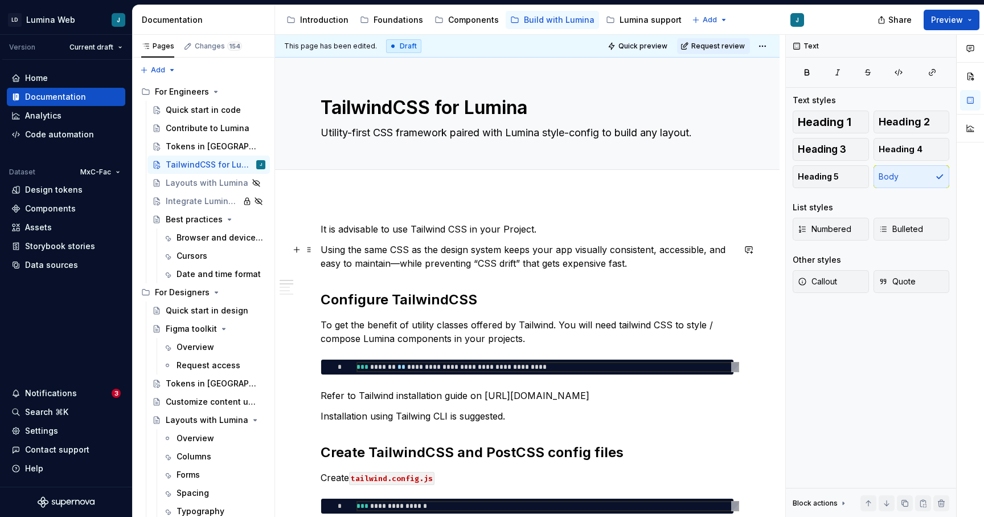
click at [519, 264] on p "Using the same CSS as the design system keeps your app visually consistent, acc…" at bounding box center [527, 256] width 413 height 27
click at [600, 292] on h2 "Configure TailwindCSS" at bounding box center [527, 299] width 413 height 18
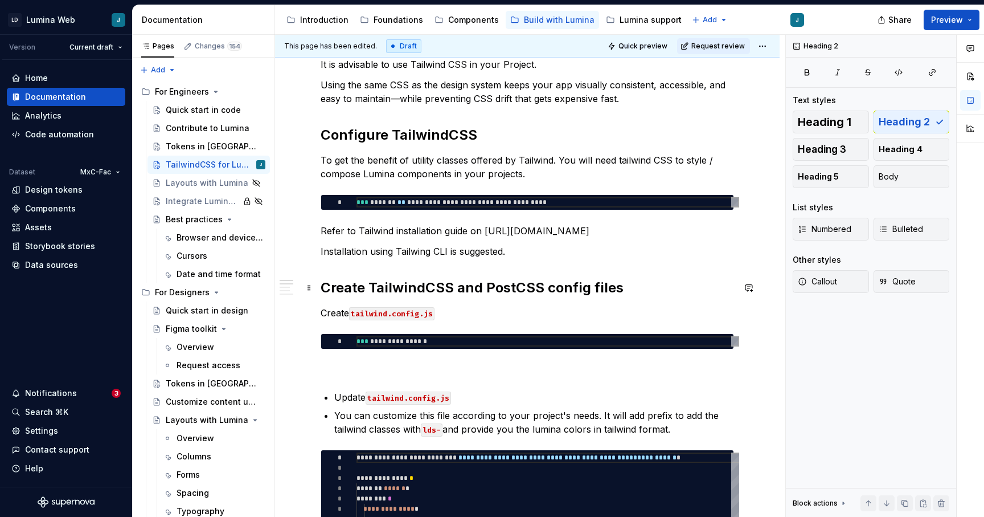
scroll to position [165, 0]
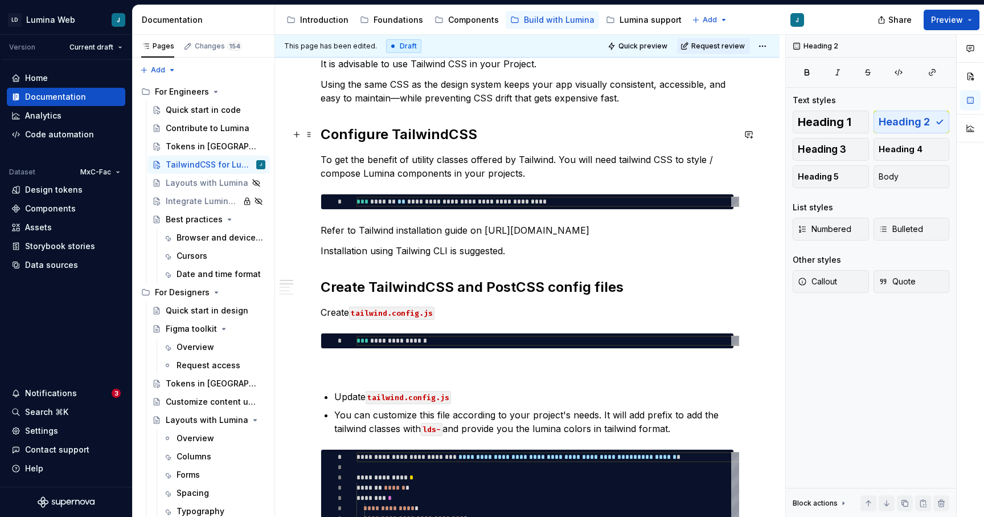
click at [351, 134] on h2 "Configure TailwindCSS" at bounding box center [527, 134] width 413 height 18
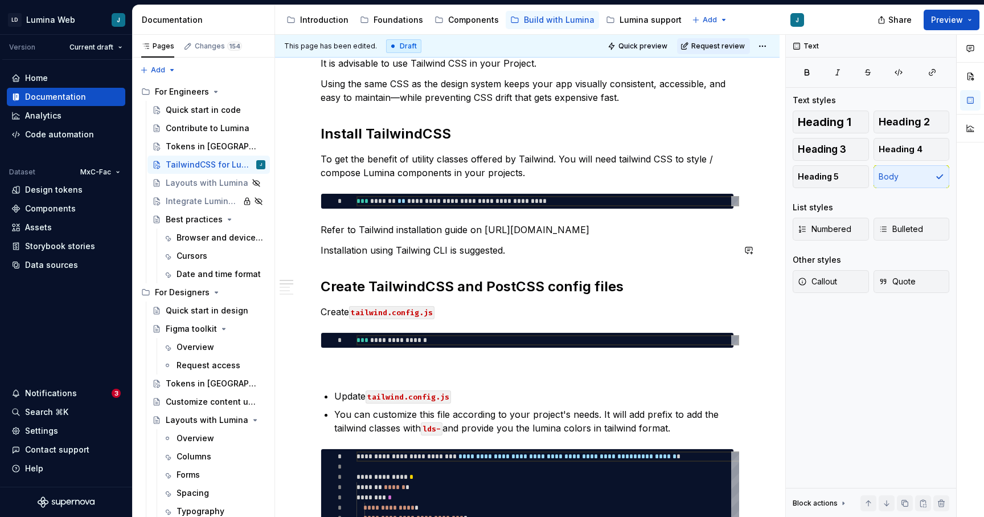
scroll to position [165, 0]
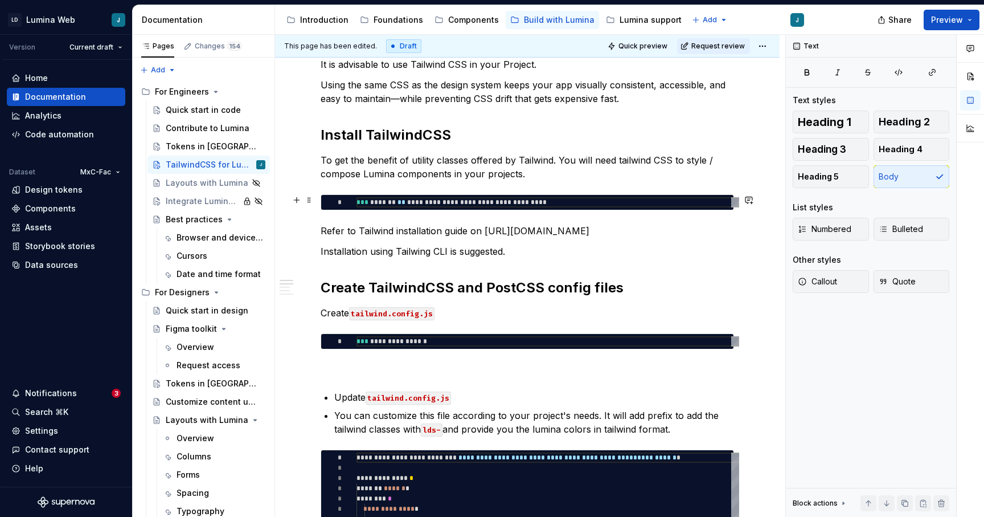
click at [734, 205] on div "**********" at bounding box center [527, 202] width 413 height 16
type textarea "*"
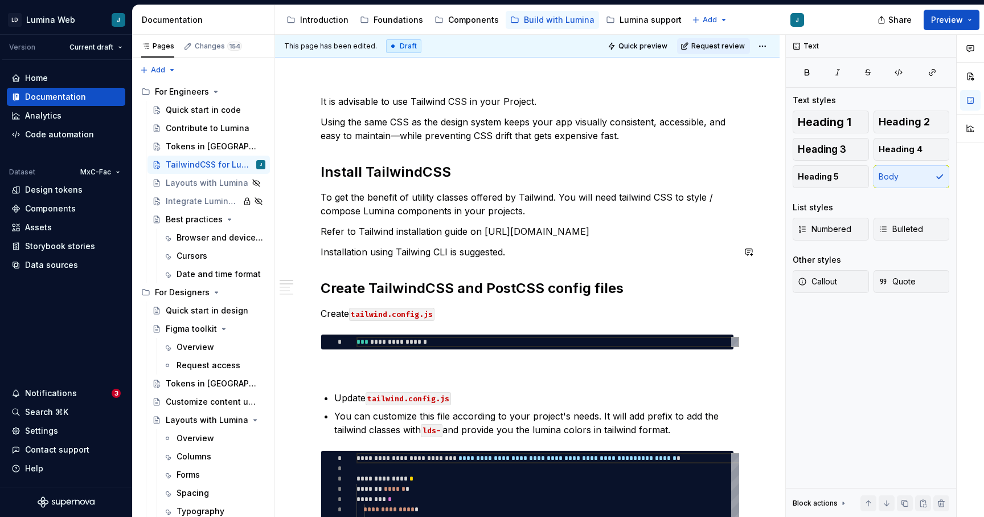
scroll to position [127, 0]
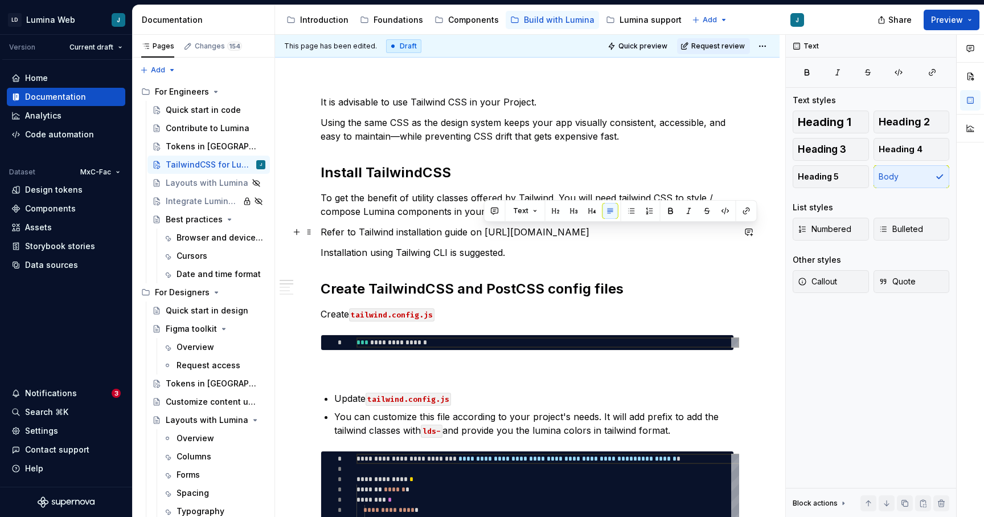
drag, startPoint x: 677, startPoint y: 232, endPoint x: 484, endPoint y: 235, distance: 192.5
click at [484, 235] on p "Refer to Tailwind installation guide on [URL][DOMAIN_NAME]" at bounding box center [527, 232] width 413 height 14
drag, startPoint x: 678, startPoint y: 235, endPoint x: 469, endPoint y: 235, distance: 209.6
click at [469, 235] on p "Refer to Tailwind installation guide on [URL][DOMAIN_NAME]" at bounding box center [527, 232] width 413 height 14
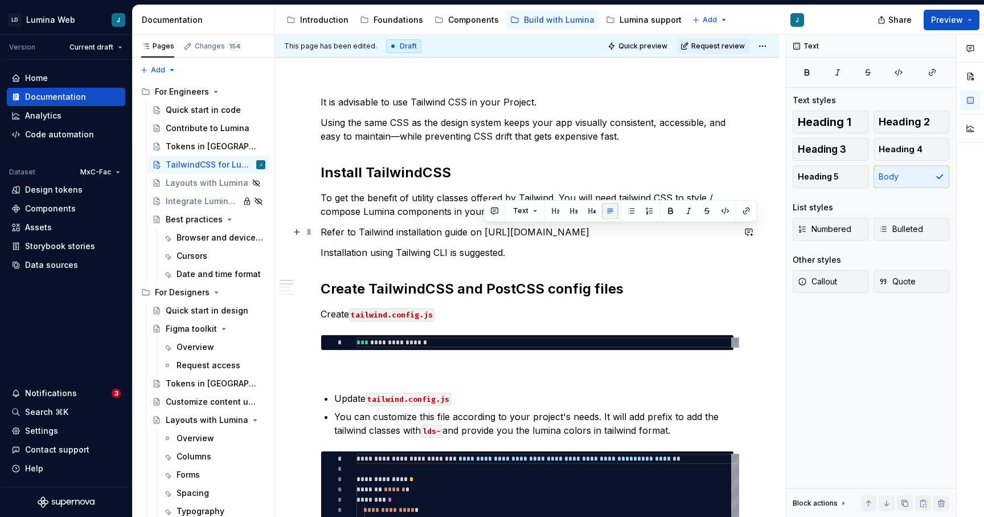
drag, startPoint x: 484, startPoint y: 231, endPoint x: 693, endPoint y: 232, distance: 209.6
click at [694, 233] on p "Refer to Tailwind installation guide on [URL][DOMAIN_NAME]" at bounding box center [527, 232] width 413 height 14
copy p "[URL][DOMAIN_NAME]"
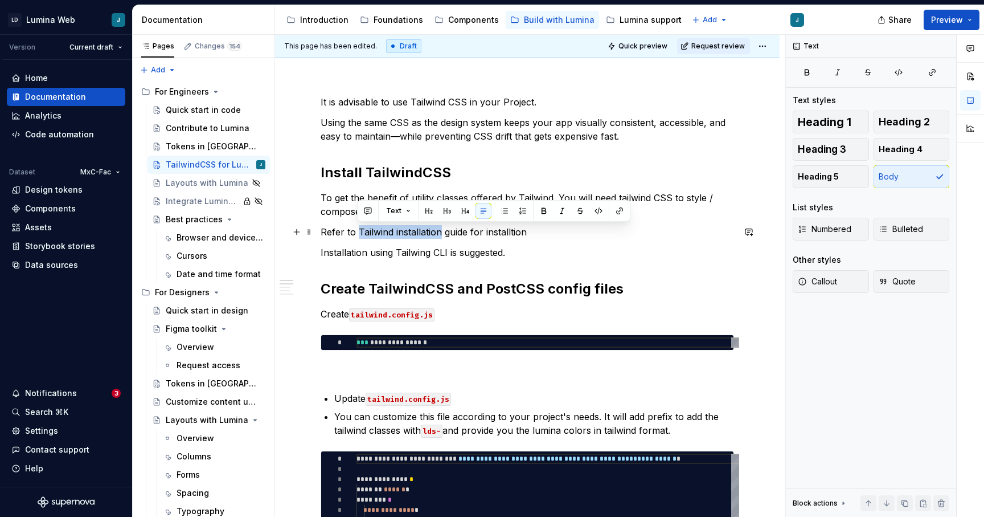
drag, startPoint x: 357, startPoint y: 231, endPoint x: 441, endPoint y: 235, distance: 84.9
click at [441, 235] on p "Refer to Tailwind installation guide for installtion" at bounding box center [527, 232] width 413 height 14
click at [619, 210] on button "button" at bounding box center [620, 211] width 16 height 16
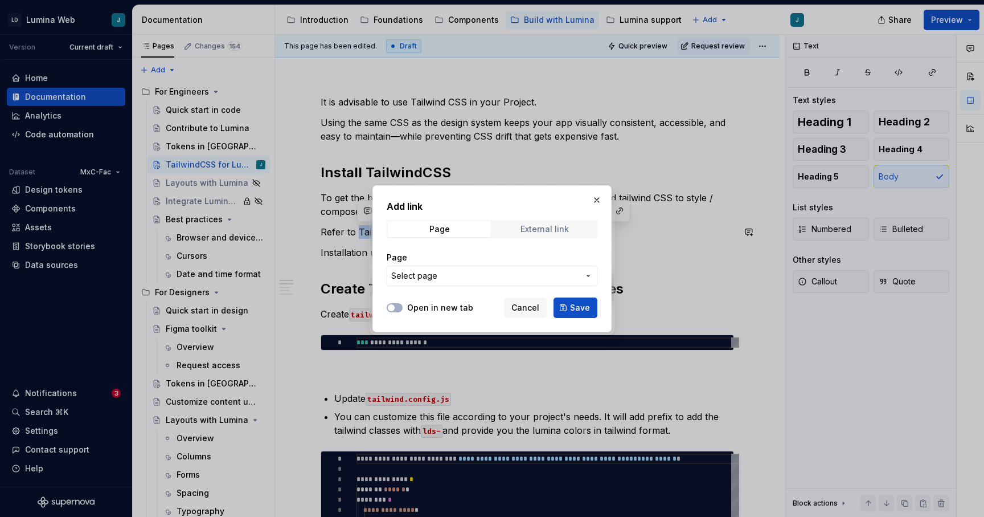
click at [530, 230] on div "External link" at bounding box center [545, 228] width 48 height 9
click at [460, 273] on input "URL" at bounding box center [492, 275] width 211 height 21
paste input "[URL][DOMAIN_NAME]"
type input "[URL][DOMAIN_NAME]"
click at [394, 305] on icon "button" at bounding box center [391, 307] width 9 height 7
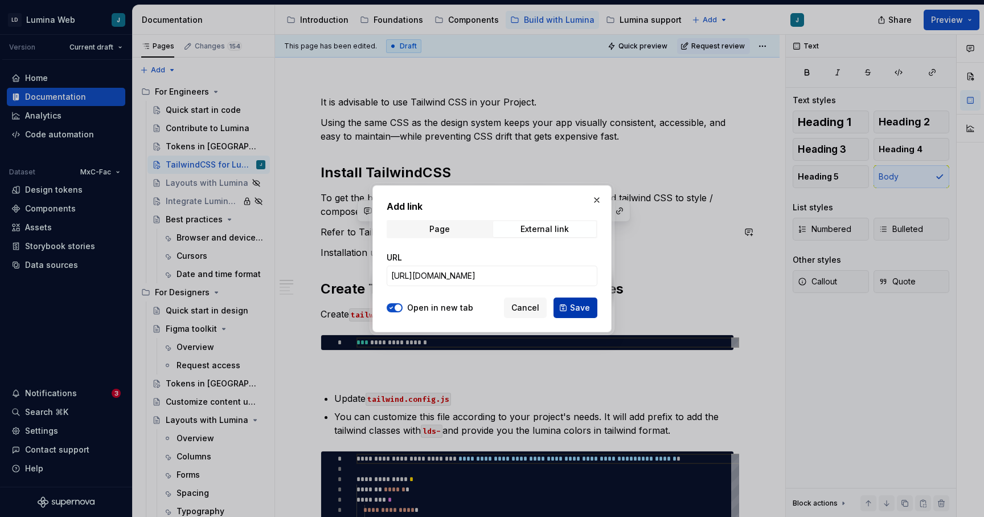
click at [580, 309] on span "Save" at bounding box center [580, 307] width 20 height 11
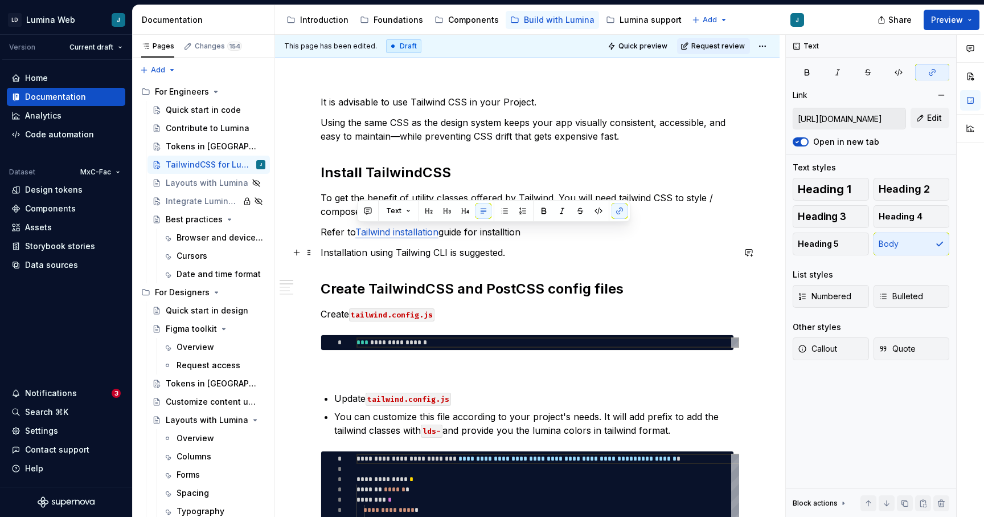
click at [584, 248] on p "Installation using Tailwing CLI is suggested." at bounding box center [527, 252] width 413 height 14
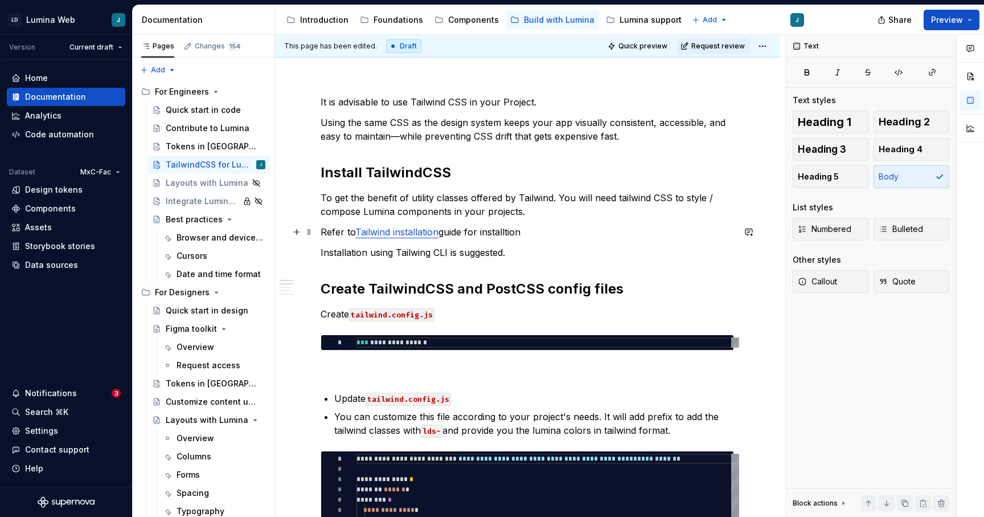
click at [546, 234] on p "Refer to Tailwind installation guide for installtion" at bounding box center [527, 232] width 413 height 14
click at [510, 234] on p "Refer to Tailwind installation guide for installtion" at bounding box center [527, 232] width 413 height 14
click at [548, 231] on p "Refer to Tailwind installation guide for installation" at bounding box center [527, 232] width 413 height 14
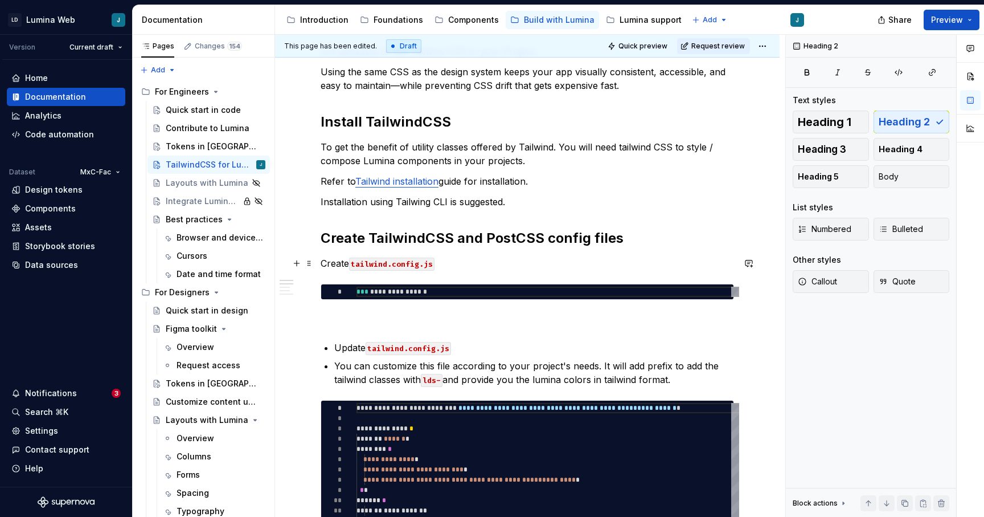
scroll to position [195, 0]
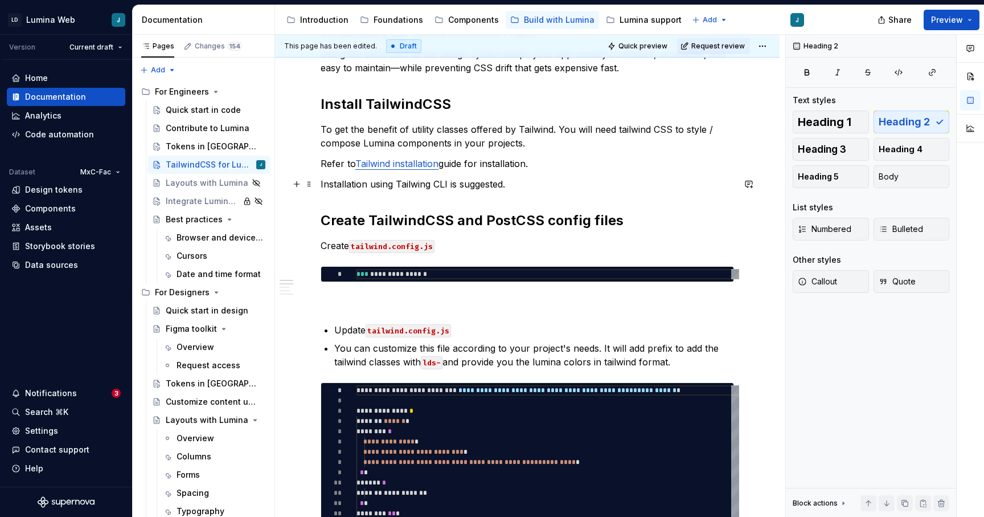
click at [321, 184] on p "Installation using Tailwing CLI is suggested." at bounding box center [527, 184] width 413 height 14
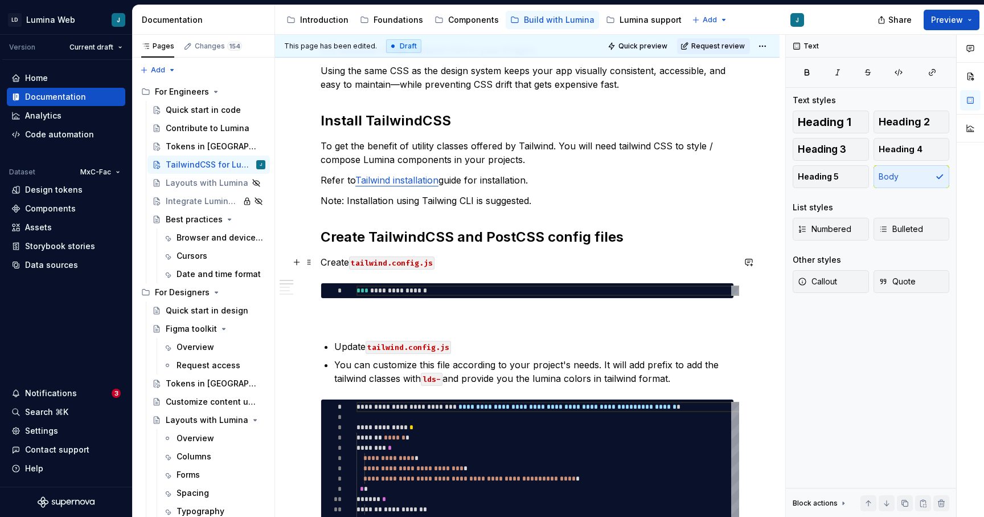
scroll to position [163, 0]
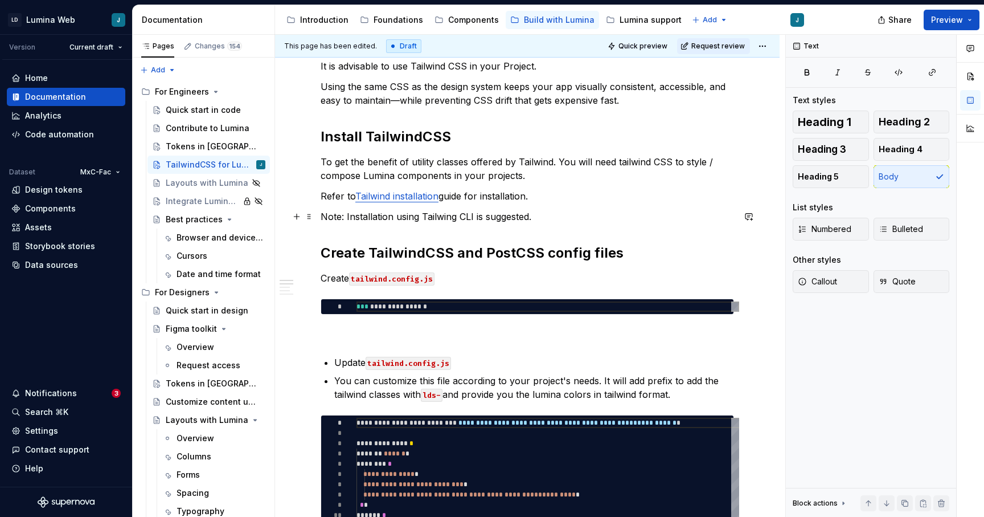
click at [531, 216] on p "Note: Installation using Tailwing CLI is suggested." at bounding box center [527, 217] width 413 height 14
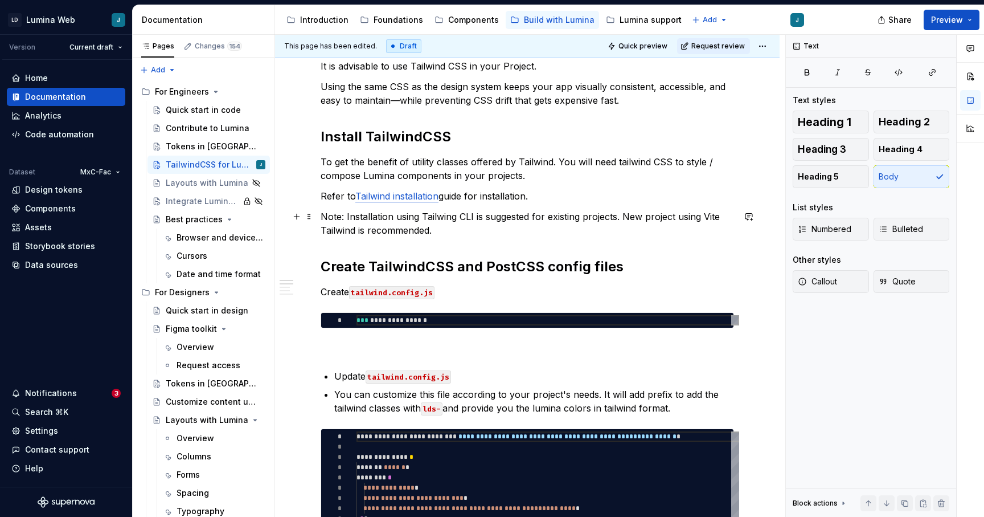
click at [455, 220] on p "Note: Installation using Tailwing CLI is suggested for existing projects. New p…" at bounding box center [527, 223] width 413 height 27
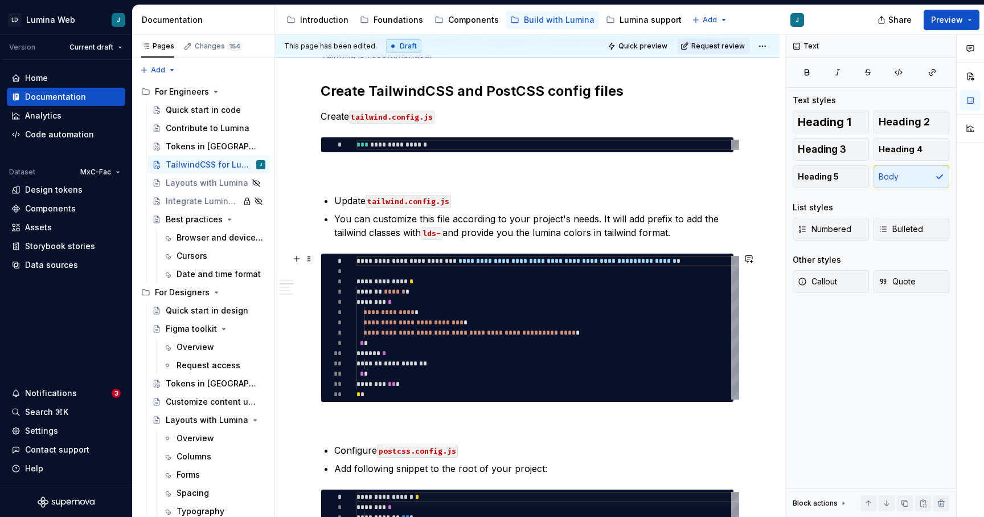
scroll to position [343, 0]
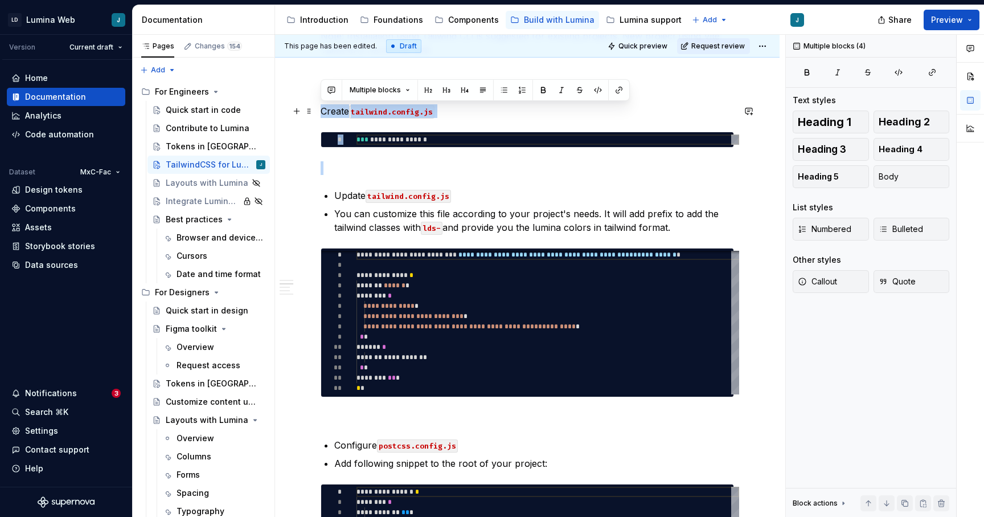
drag, startPoint x: 330, startPoint y: 180, endPoint x: 320, endPoint y: 113, distance: 68.1
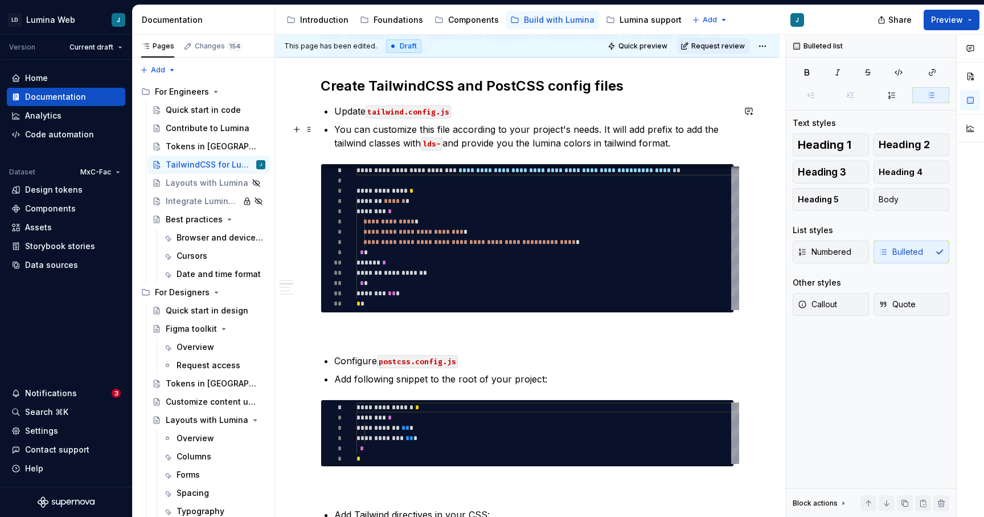
click at [601, 129] on p "You can customize this file according to your project's needs. It will add pref…" at bounding box center [534, 135] width 400 height 27
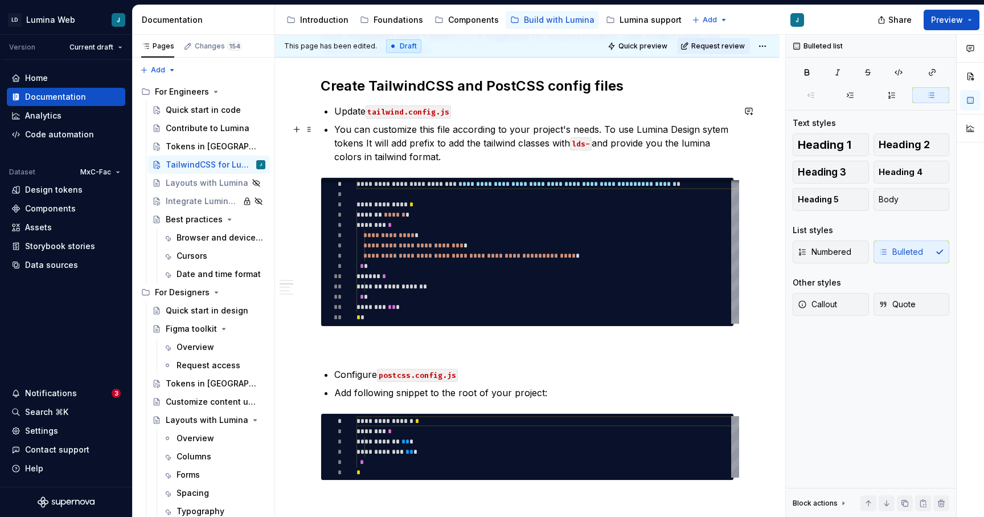
click at [711, 132] on p "You can customize this file according to your project's needs. To use Lumina De…" at bounding box center [534, 142] width 400 height 41
click at [363, 143] on p "You can customize this file according to your project's needs. To use Lumina De…" at bounding box center [534, 142] width 400 height 41
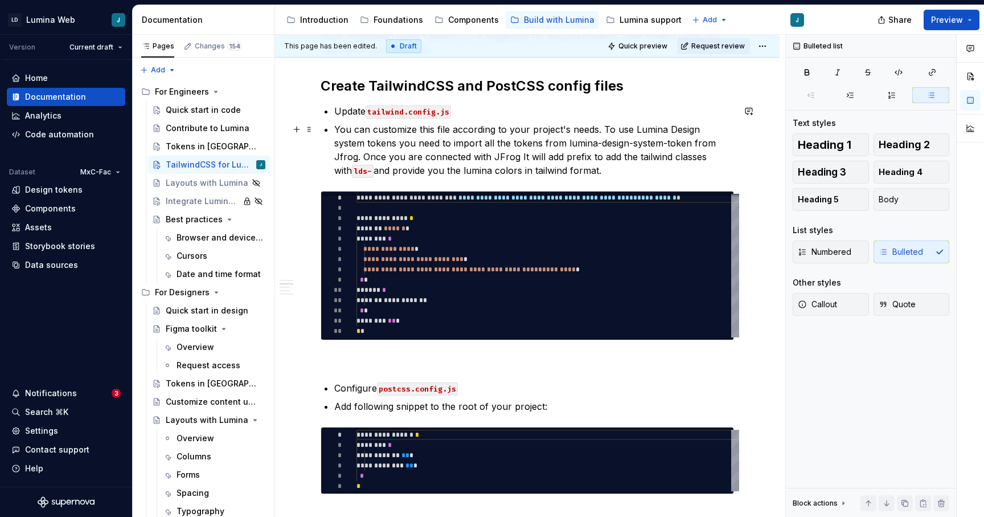
click at [690, 142] on p "You can customize this file according to your project's needs. To use Lumina De…" at bounding box center [534, 149] width 400 height 55
click at [464, 158] on p "You can customize this file according to your project's needs. To use Lumina De…" at bounding box center [534, 149] width 400 height 55
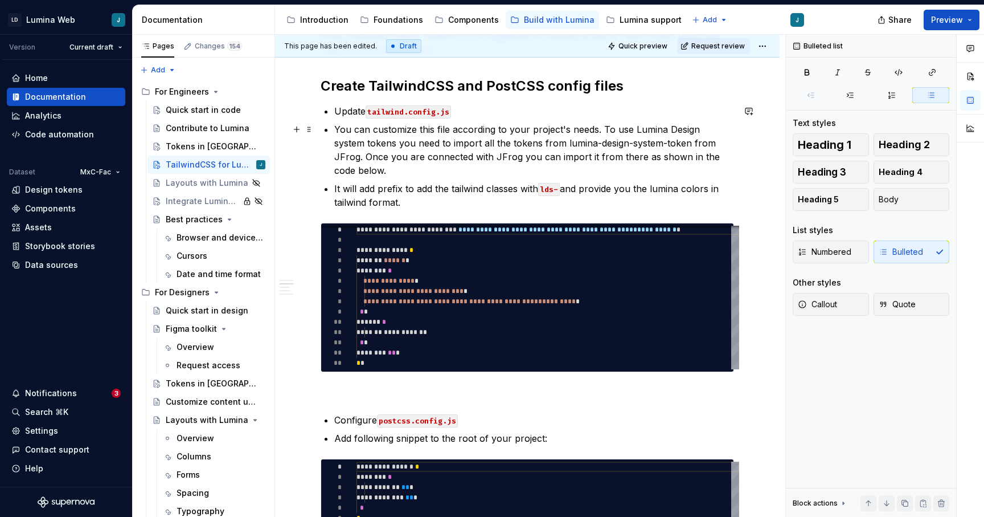
click at [713, 159] on p "You can customize this file according to your project's needs. To use Lumina De…" at bounding box center [534, 149] width 400 height 55
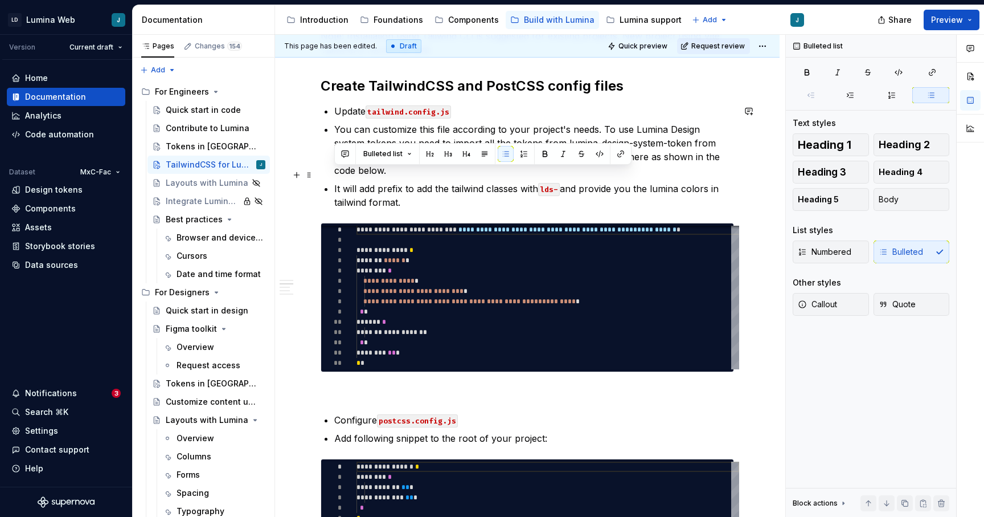
drag, startPoint x: 406, startPoint y: 190, endPoint x: 334, endPoint y: 179, distance: 73.1
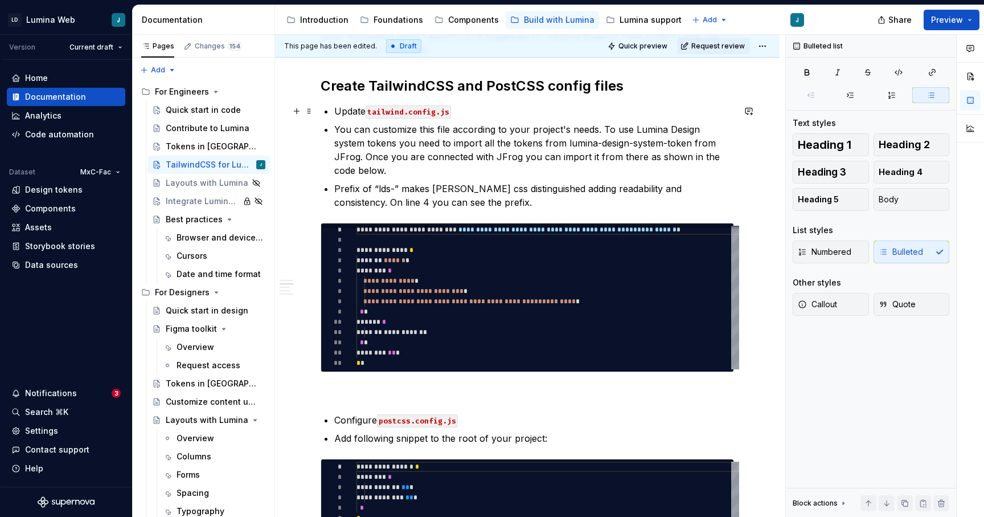
click at [472, 109] on p "Update tailwind.config.js" at bounding box center [534, 111] width 400 height 14
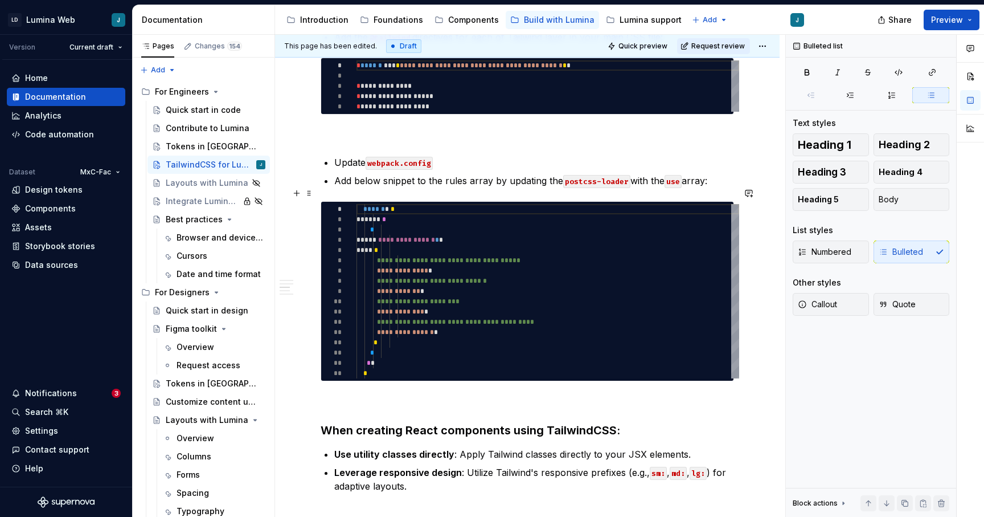
scroll to position [949, 0]
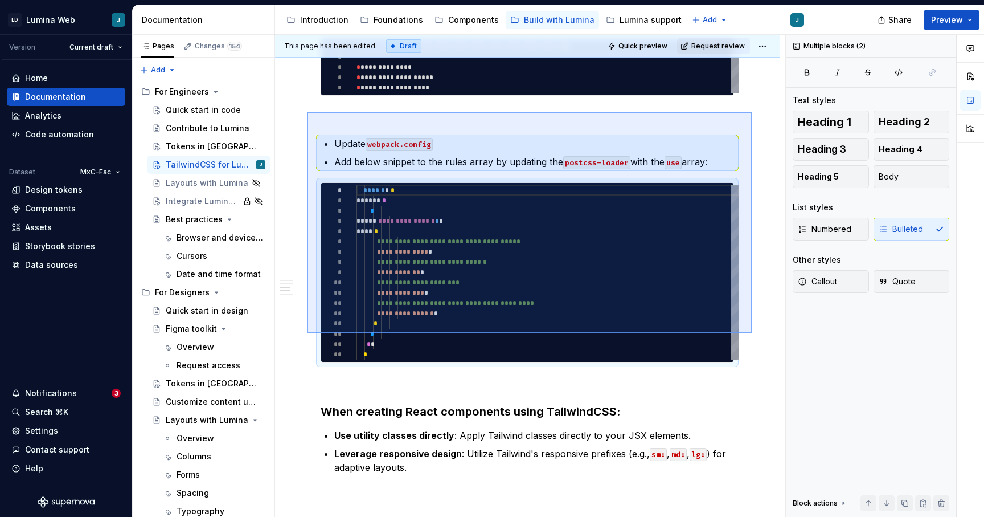
drag, startPoint x: 752, startPoint y: 333, endPoint x: 307, endPoint y: 112, distance: 497.2
click at [307, 112] on div "This page has been edited. Draft Quick preview Request review TailwindCSS for L…" at bounding box center [530, 276] width 510 height 482
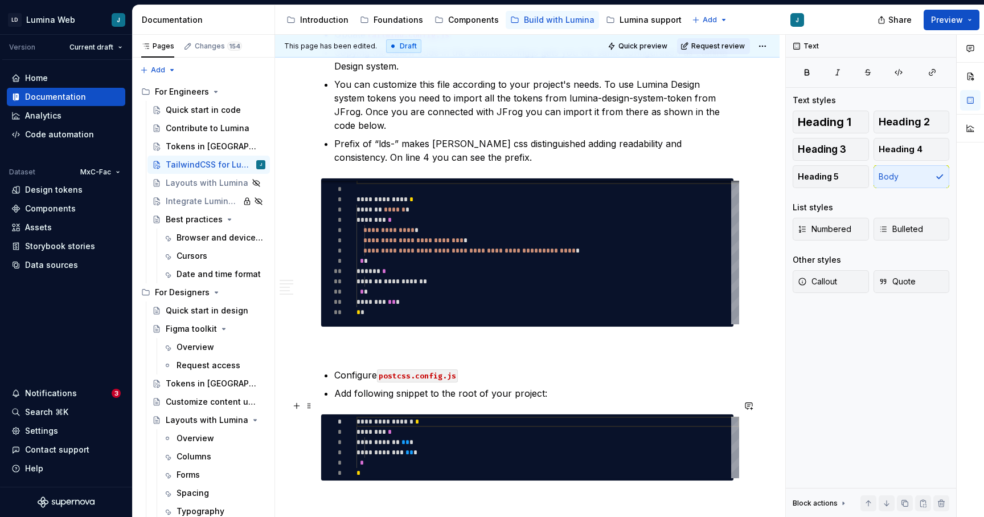
scroll to position [423, 0]
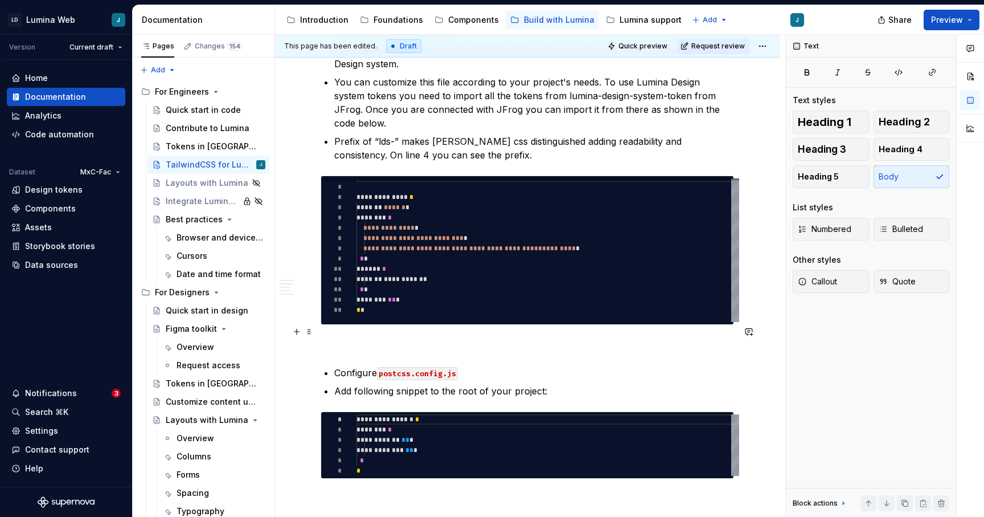
click at [354, 338] on p at bounding box center [527, 345] width 413 height 14
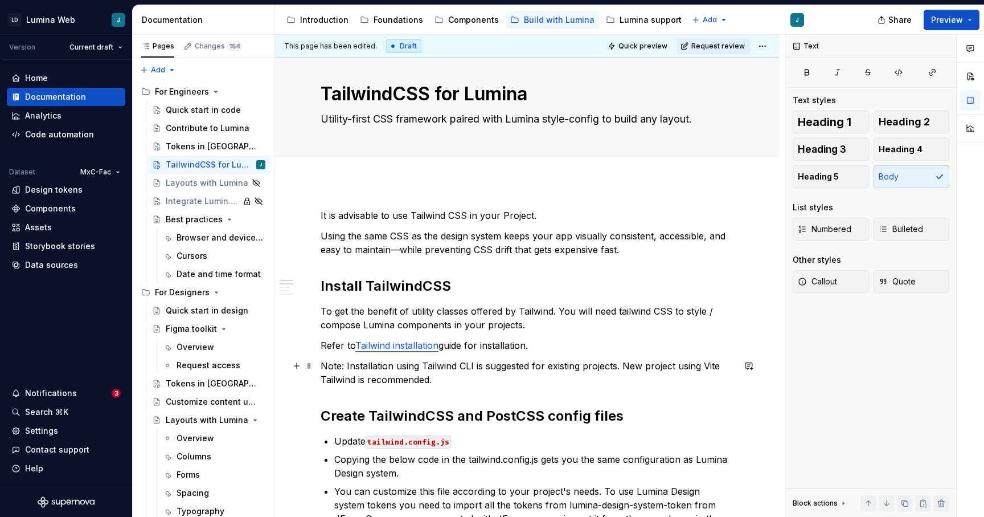
scroll to position [13, 0]
click at [185, 204] on div "Integrate Lumina in apps" at bounding box center [187, 200] width 42 height 11
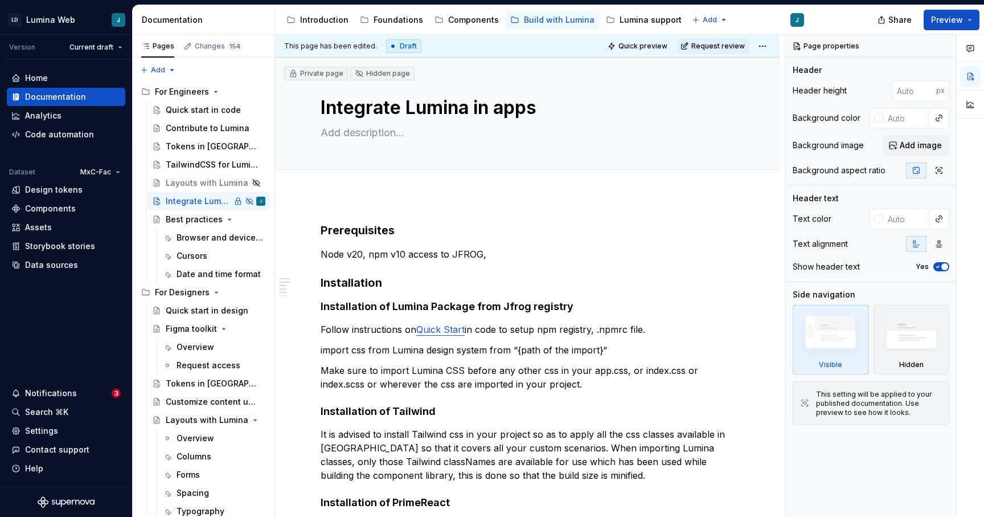
type textarea "*"
